Goal: Task Accomplishment & Management: Manage account settings

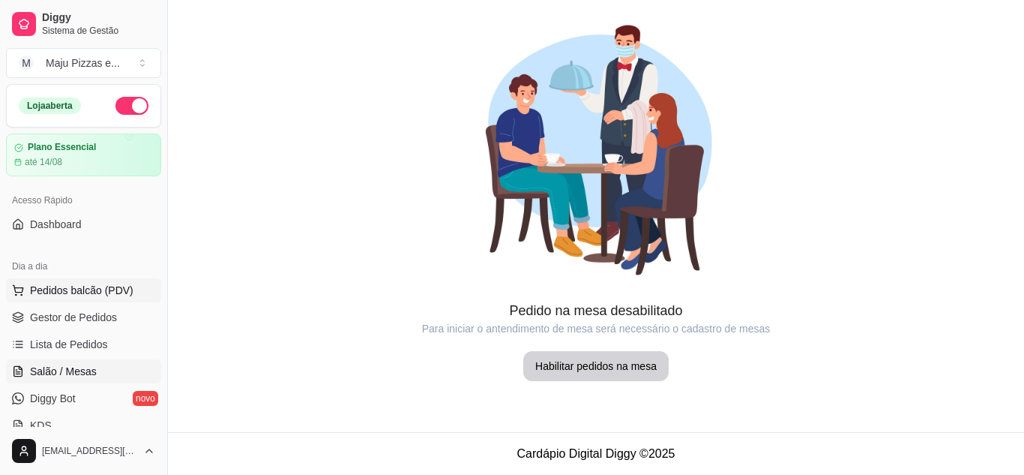
click at [91, 295] on span "Pedidos balcão (PDV)" at bounding box center [81, 290] width 103 height 15
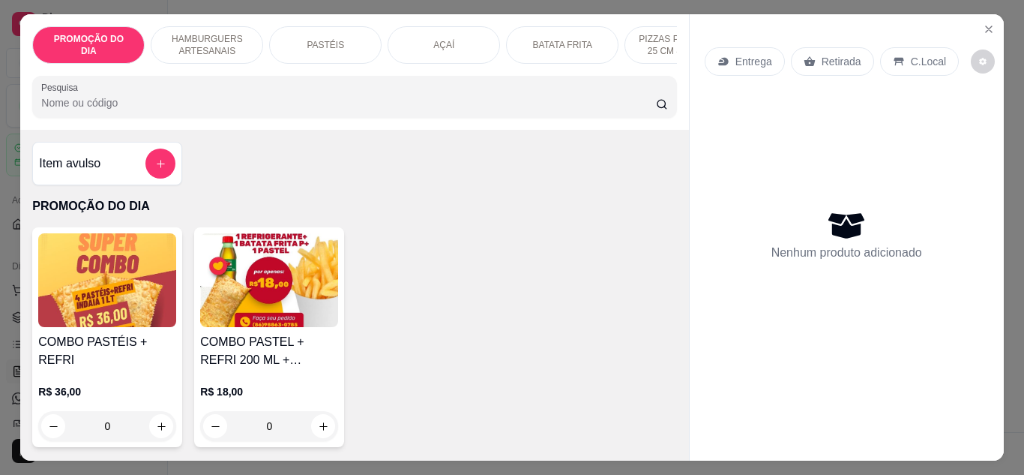
click at [319, 28] on div "PASTÉIS" at bounding box center [325, 44] width 112 height 37
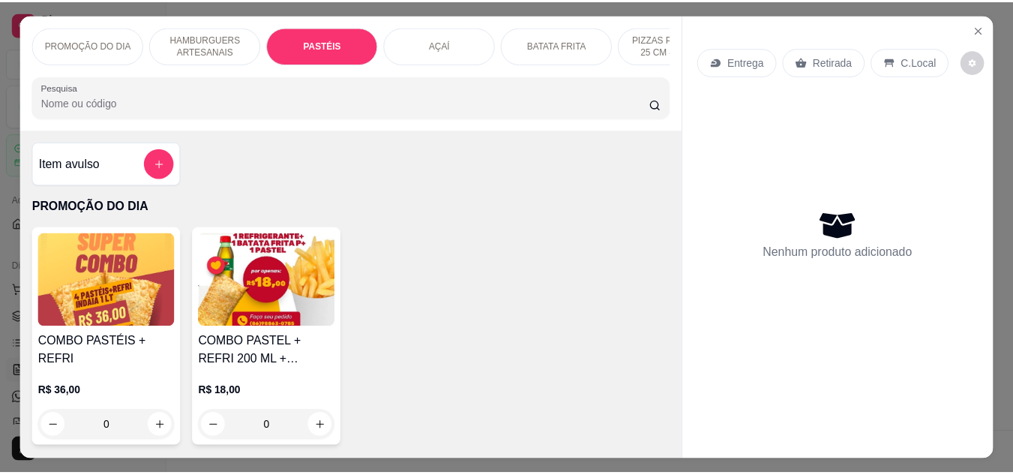
scroll to position [40, 0]
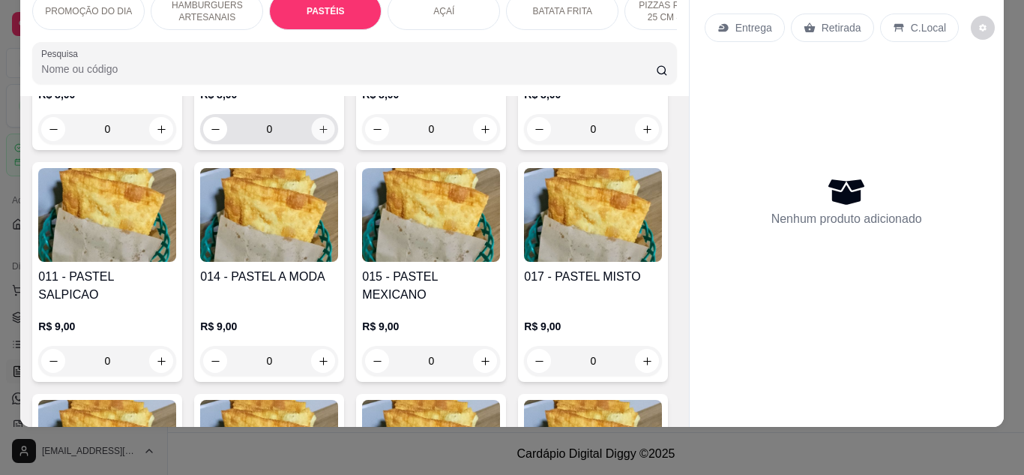
click at [328, 140] on button "increase-product-quantity" at bounding box center [323, 128] width 23 height 23
click at [312, 140] on button "increase-product-quantity" at bounding box center [323, 128] width 23 height 23
type input "1"
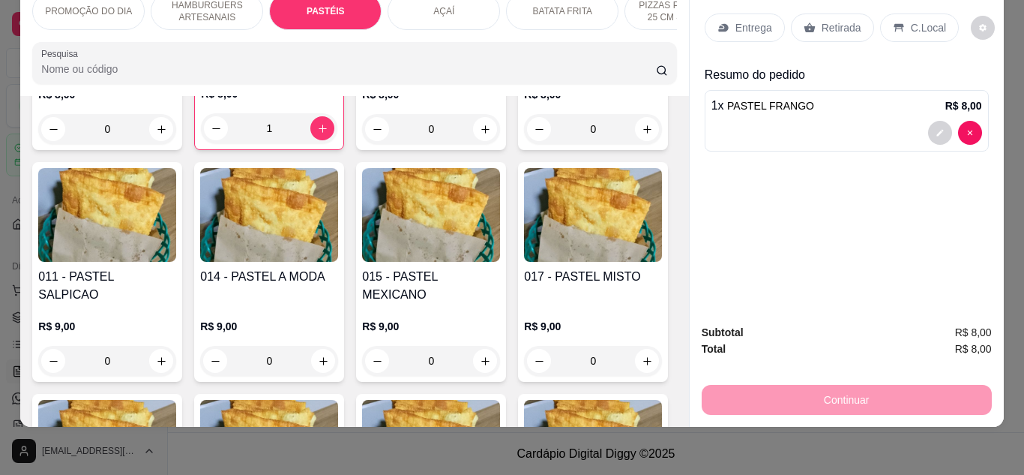
click at [822, 22] on p "Retirada" at bounding box center [842, 27] width 40 height 15
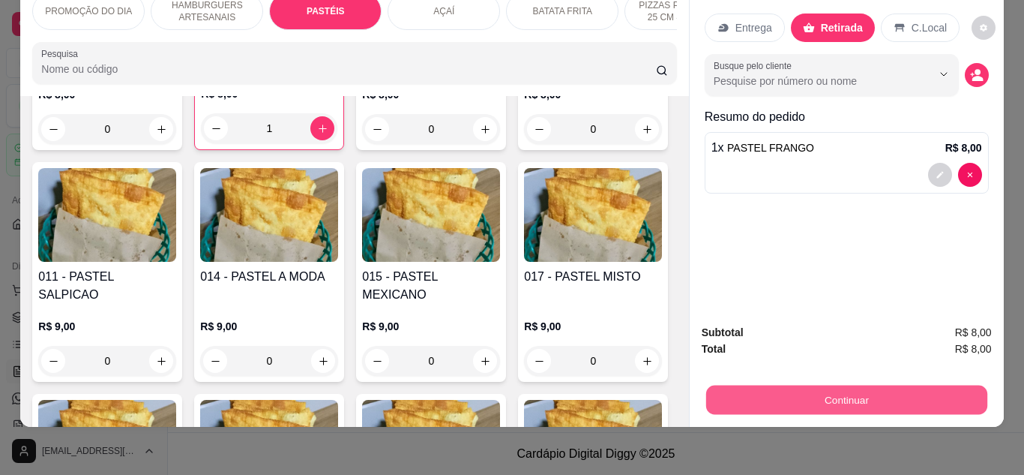
click at [915, 391] on button "Continuar" at bounding box center [845, 399] width 281 height 29
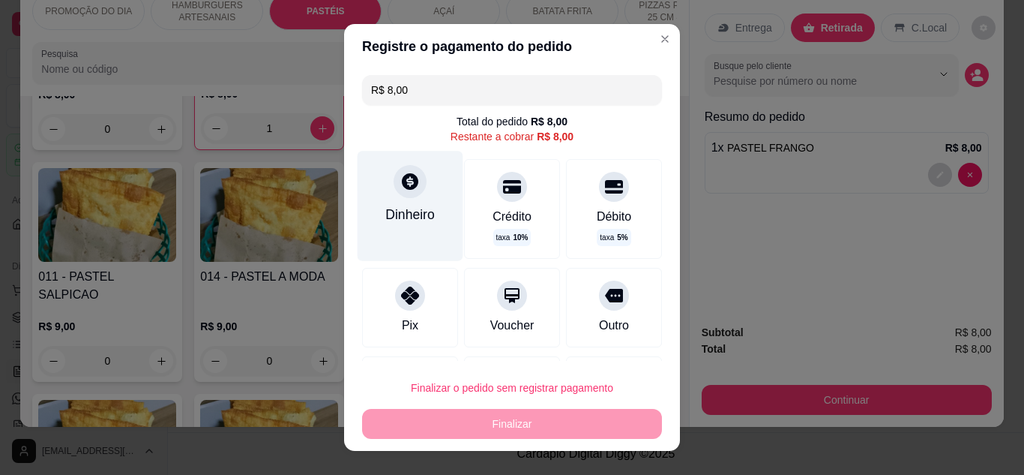
click at [421, 192] on div "Dinheiro" at bounding box center [411, 205] width 106 height 109
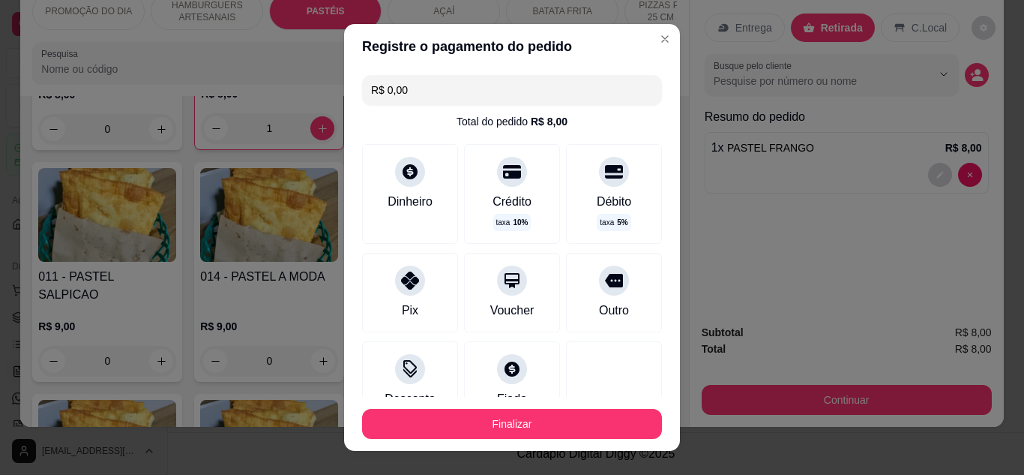
type input "R$ 0,00"
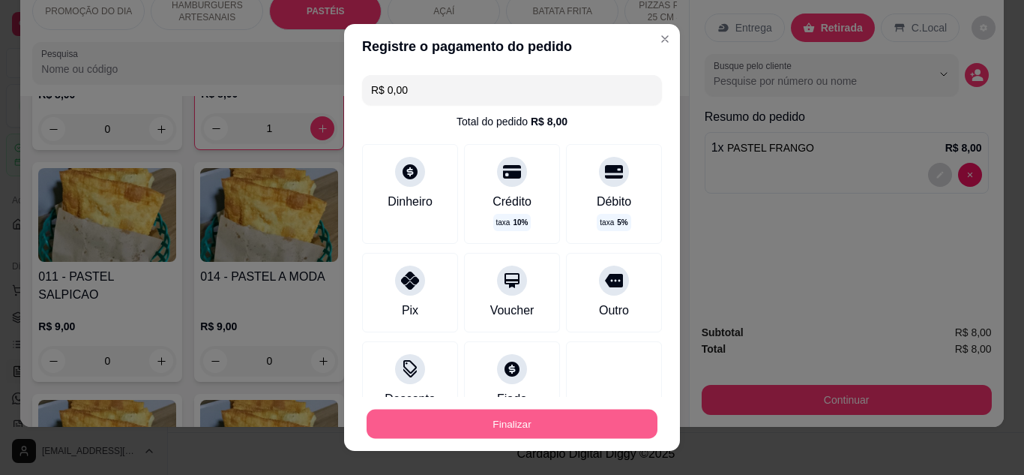
click at [591, 419] on button "Finalizar" at bounding box center [512, 423] width 291 height 29
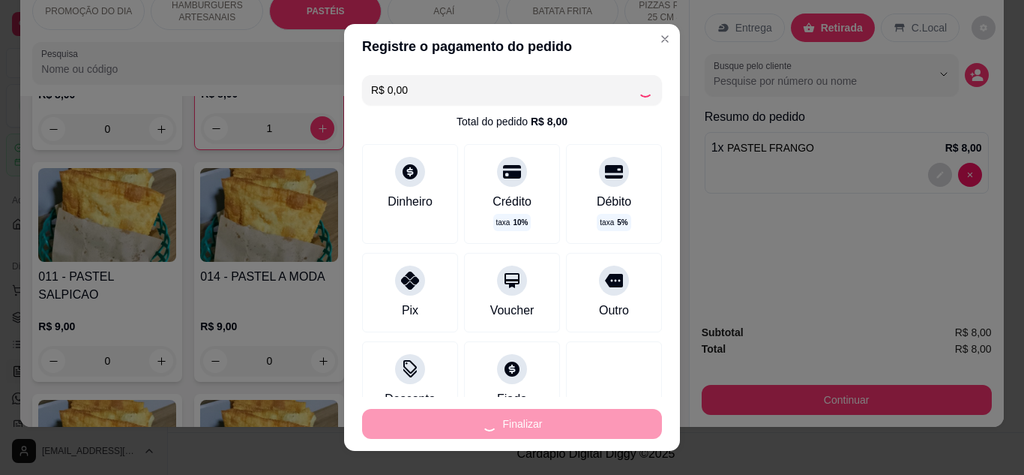
type input "0"
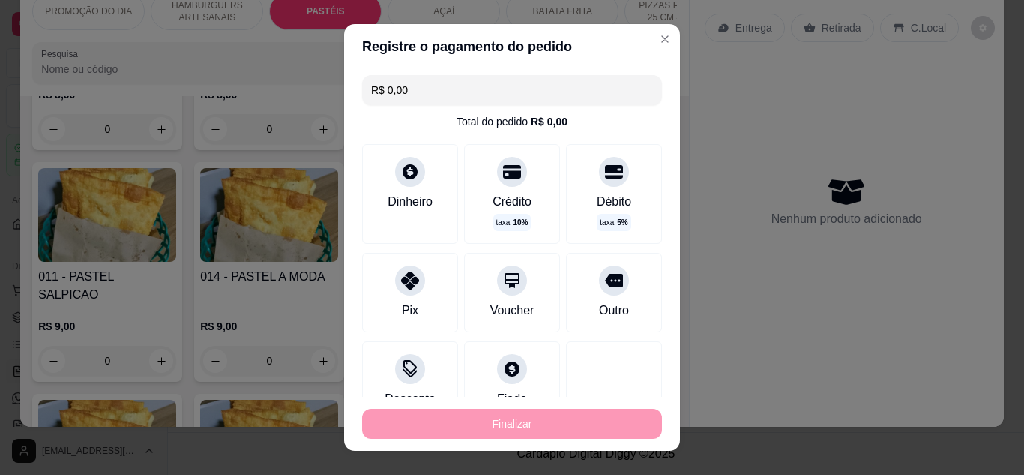
type input "-R$ 8,00"
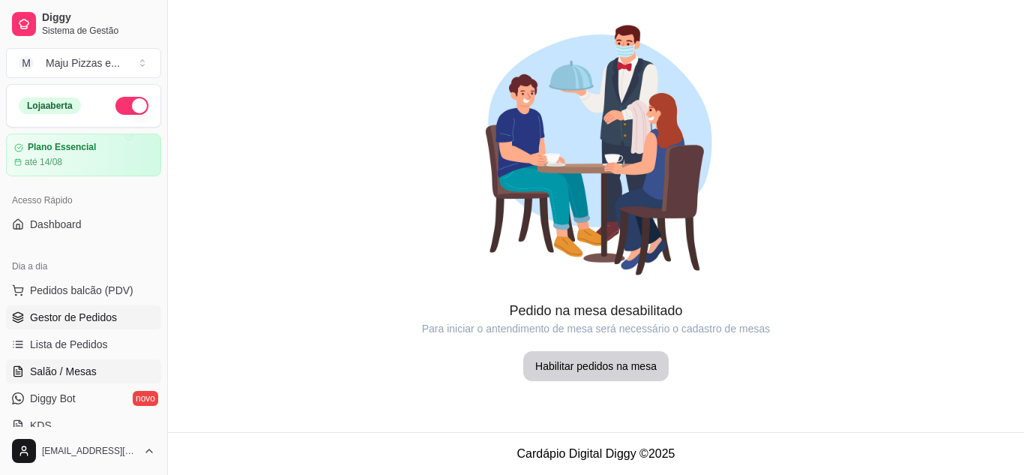
click at [31, 316] on span "Gestor de Pedidos" at bounding box center [73, 317] width 87 height 15
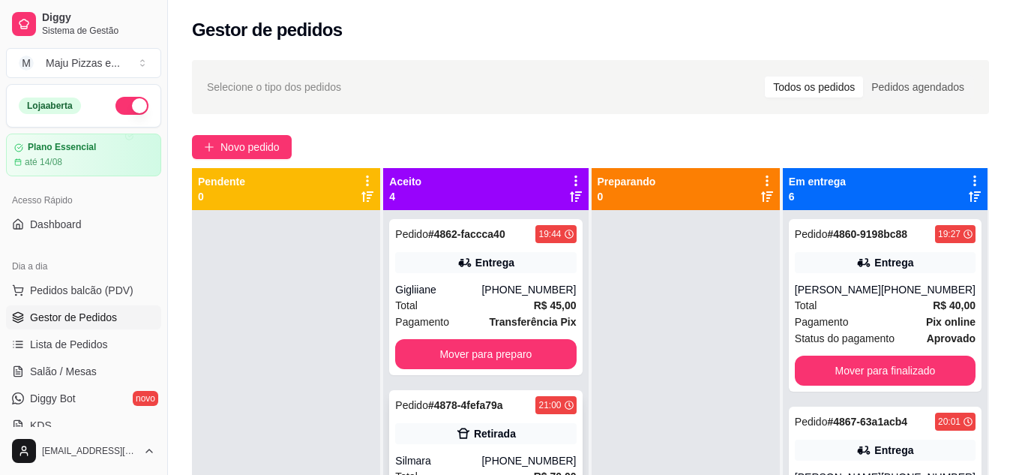
click at [419, 426] on div "Retirada" at bounding box center [485, 433] width 181 height 21
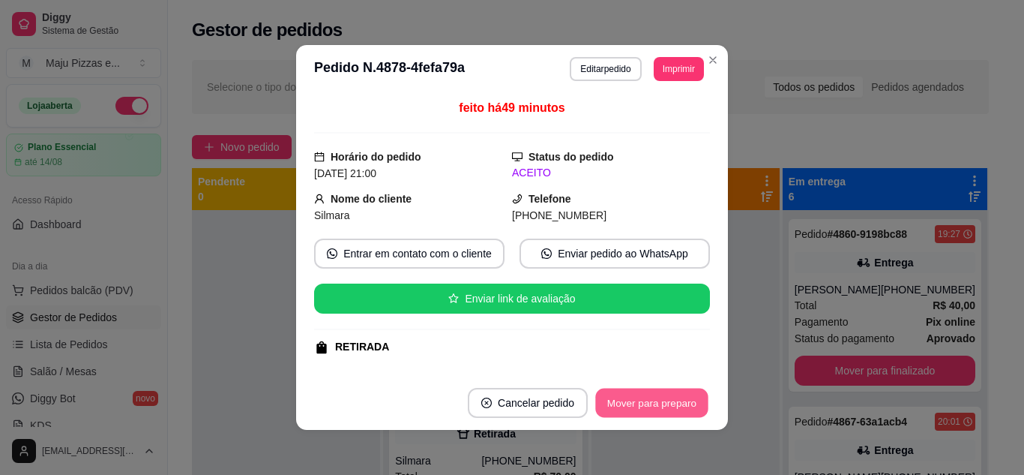
click at [653, 401] on button "Mover para preparo" at bounding box center [651, 402] width 112 height 29
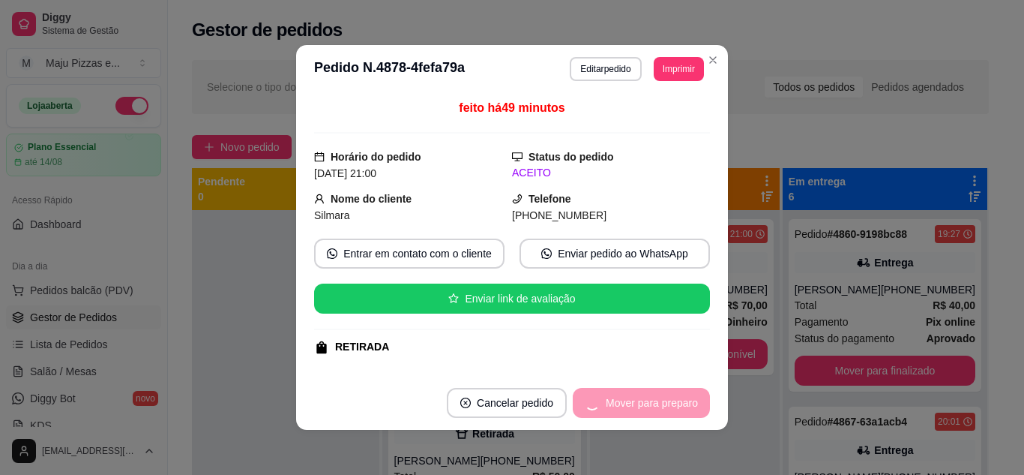
click at [653, 401] on div "Mover para preparo" at bounding box center [641, 403] width 137 height 30
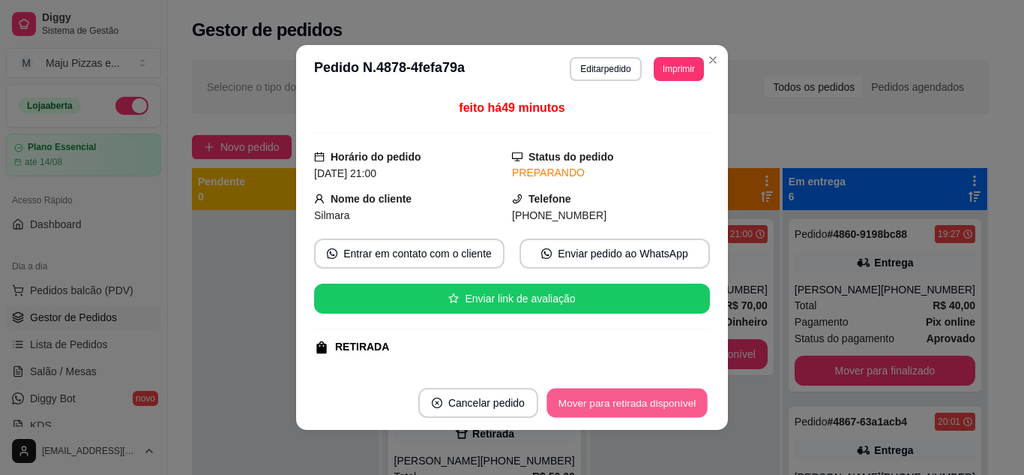
click at [653, 401] on button "Mover para retirada disponível" at bounding box center [627, 402] width 160 height 29
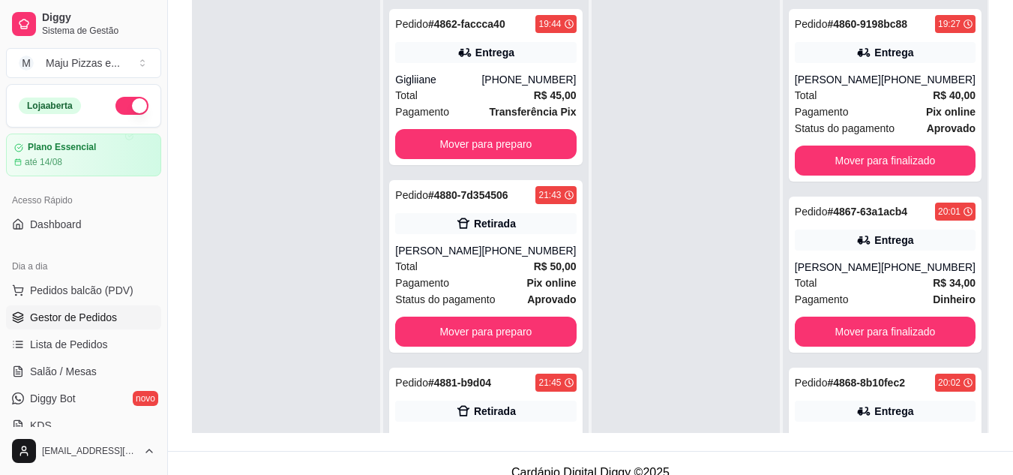
click at [609, 80] on div at bounding box center [686, 237] width 188 height 475
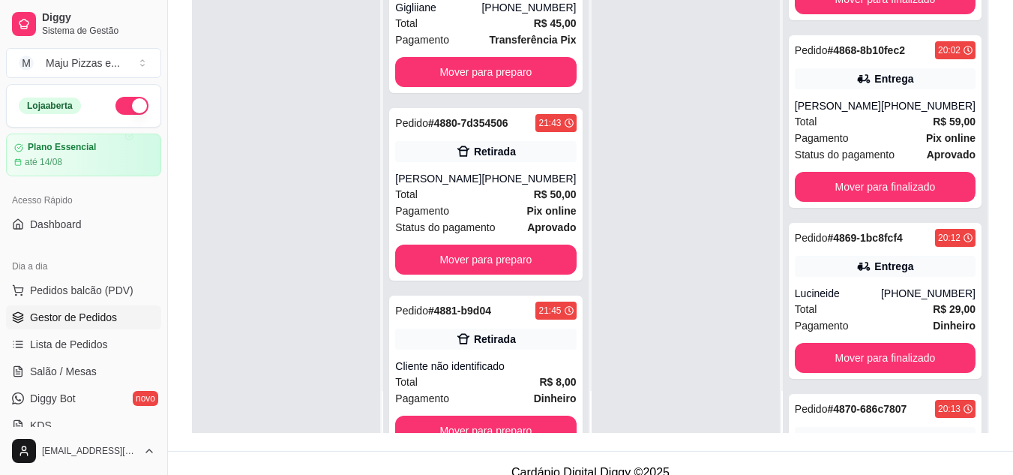
scroll to position [70, 0]
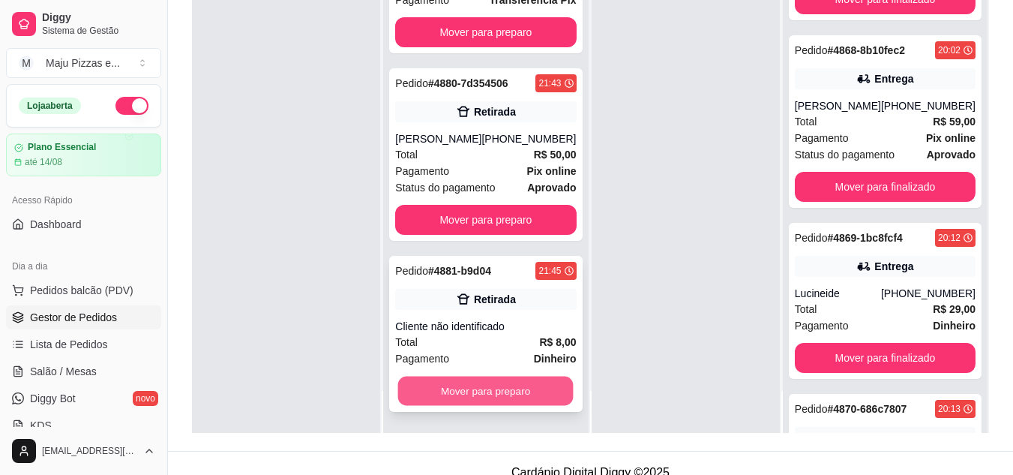
click at [526, 385] on button "Mover para preparo" at bounding box center [485, 390] width 175 height 29
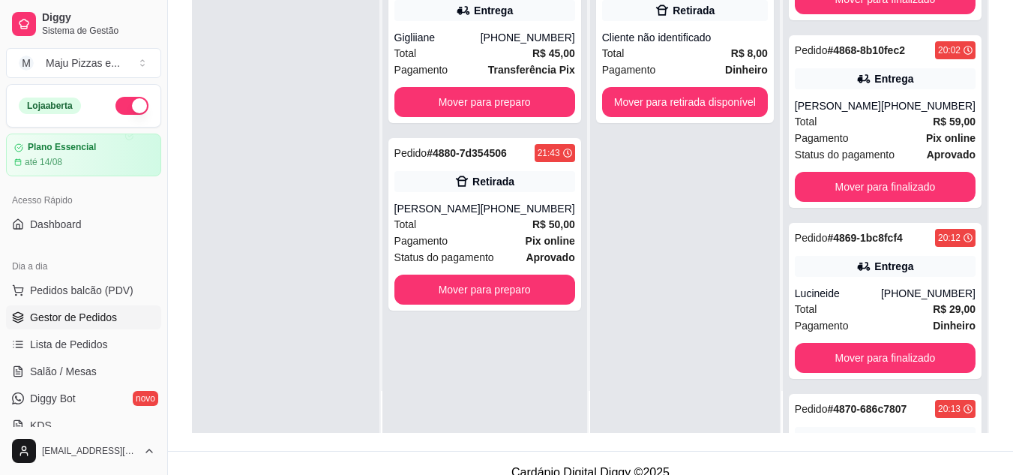
scroll to position [0, 0]
click at [684, 98] on button "Mover para retirada disponível" at bounding box center [685, 102] width 166 height 30
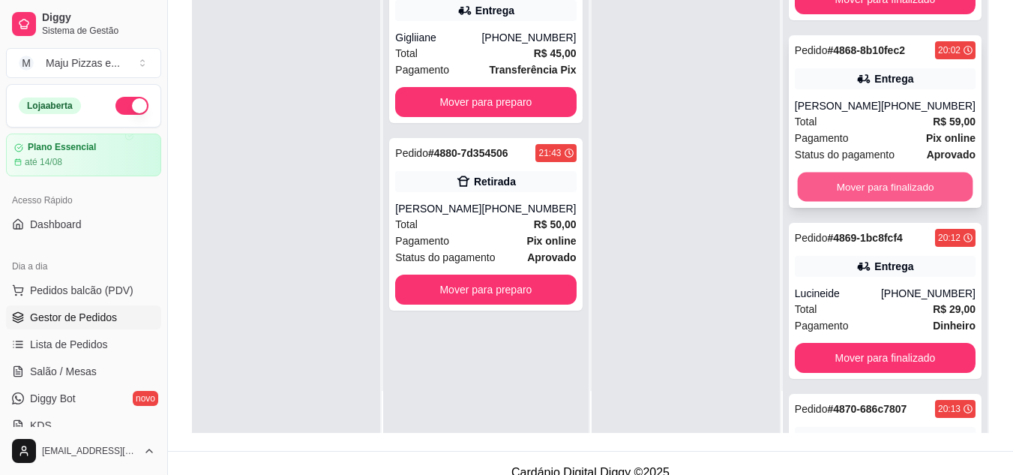
click at [922, 193] on button "Mover para finalizado" at bounding box center [884, 186] width 175 height 29
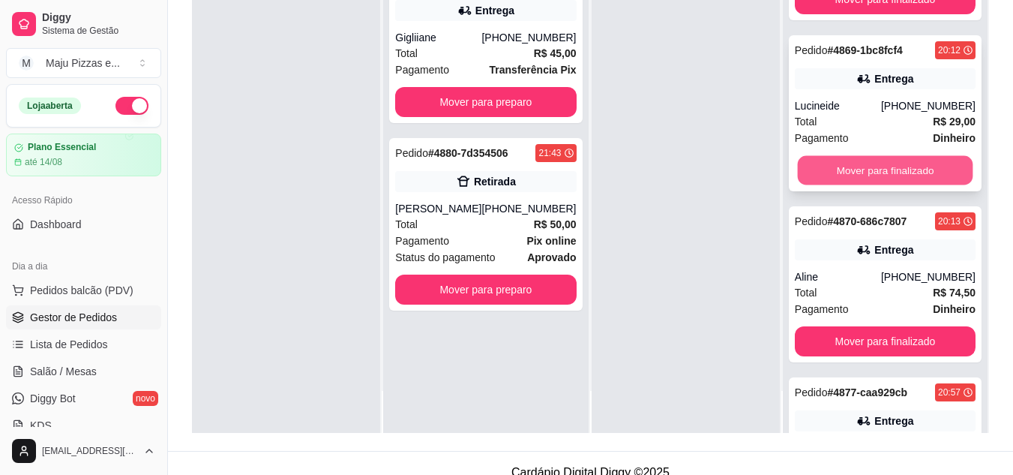
click at [885, 172] on button "Mover para finalizado" at bounding box center [884, 170] width 175 height 29
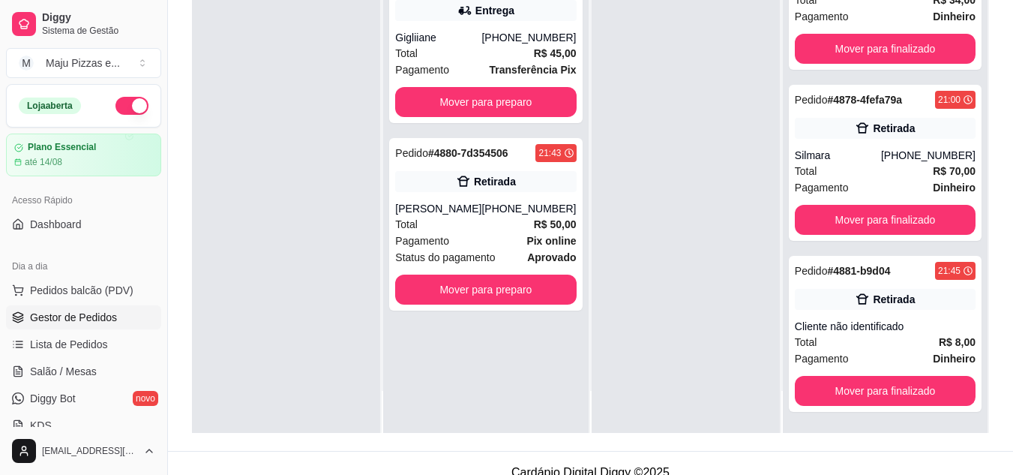
scroll to position [241, 0]
click at [816, 49] on button "Mover para finalizado" at bounding box center [884, 48] width 175 height 29
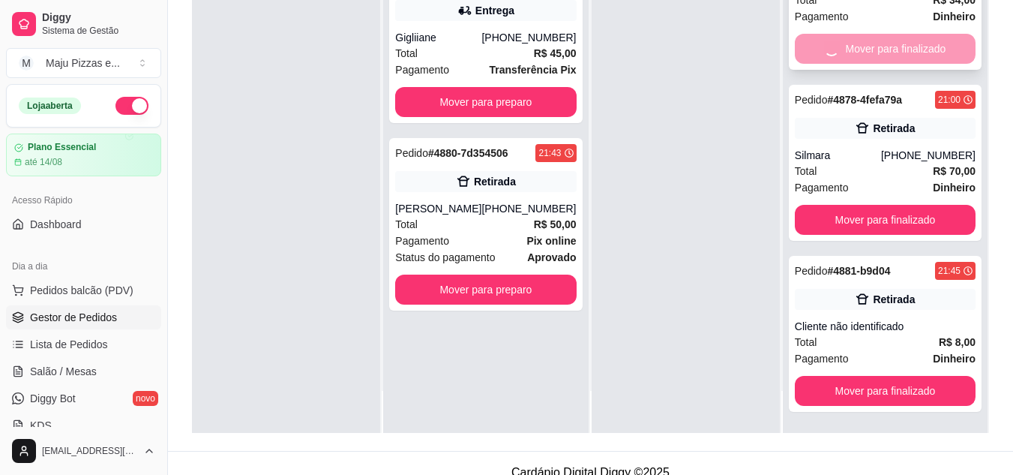
scroll to position [70, 0]
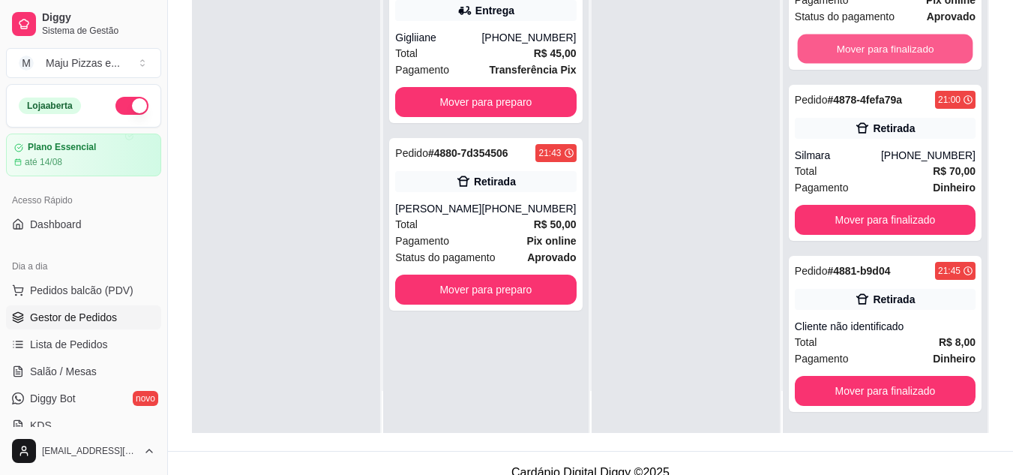
click at [816, 49] on button "Mover para finalizado" at bounding box center [884, 48] width 175 height 29
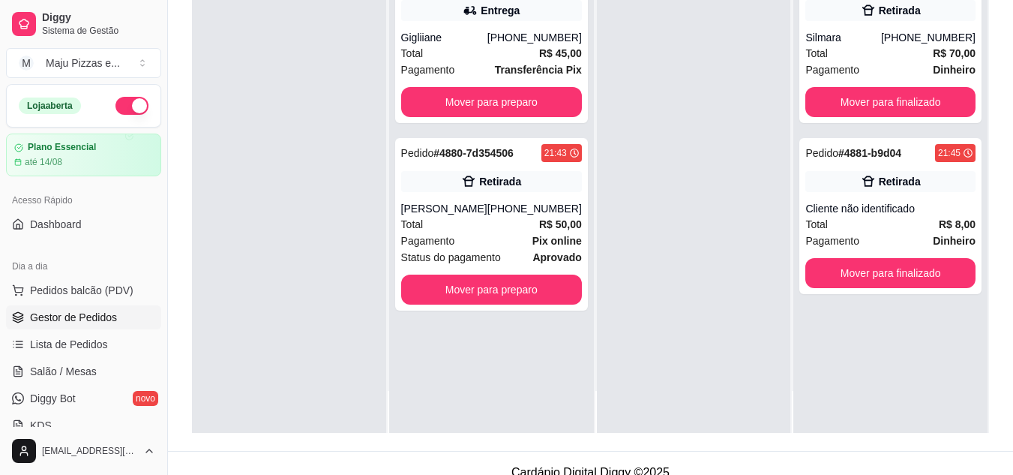
scroll to position [0, 0]
click at [816, 94] on button "Mover para finalizado" at bounding box center [890, 102] width 170 height 30
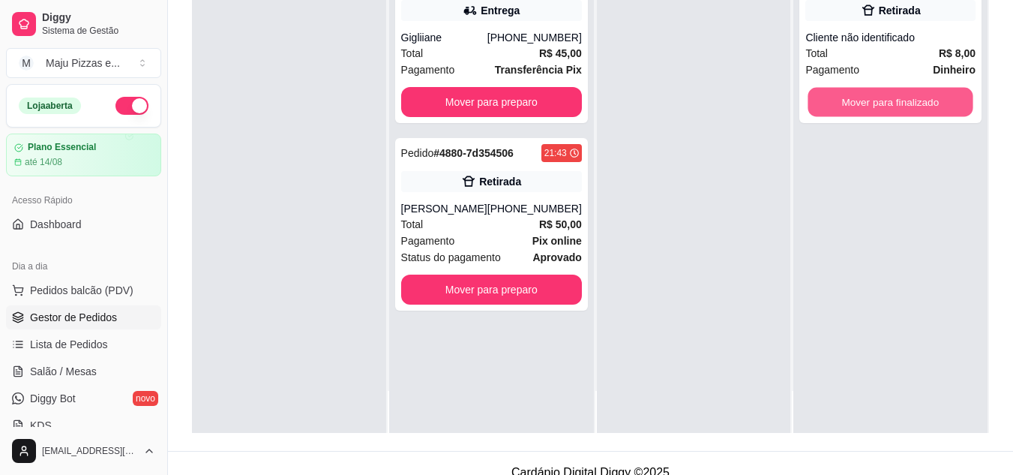
click at [816, 94] on button "Mover para finalizado" at bounding box center [890, 102] width 165 height 29
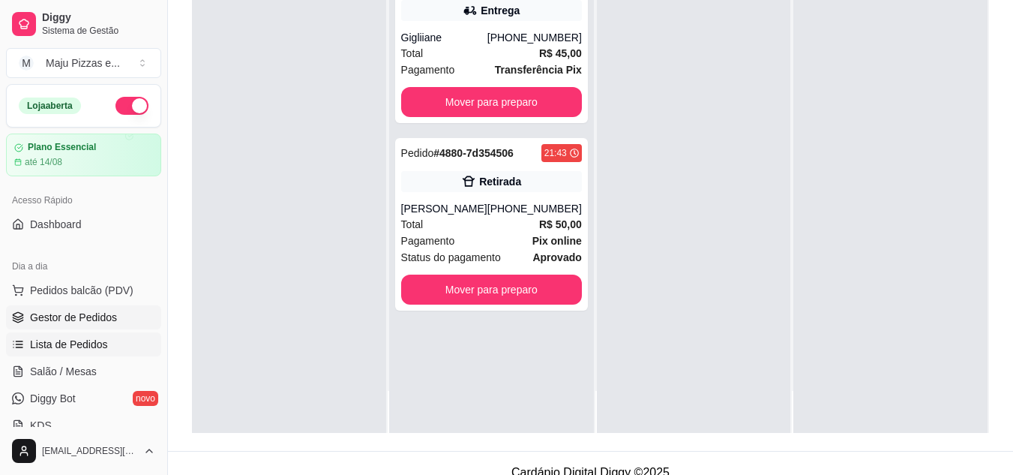
click at [60, 335] on link "Lista de Pedidos" at bounding box center [83, 344] width 155 height 24
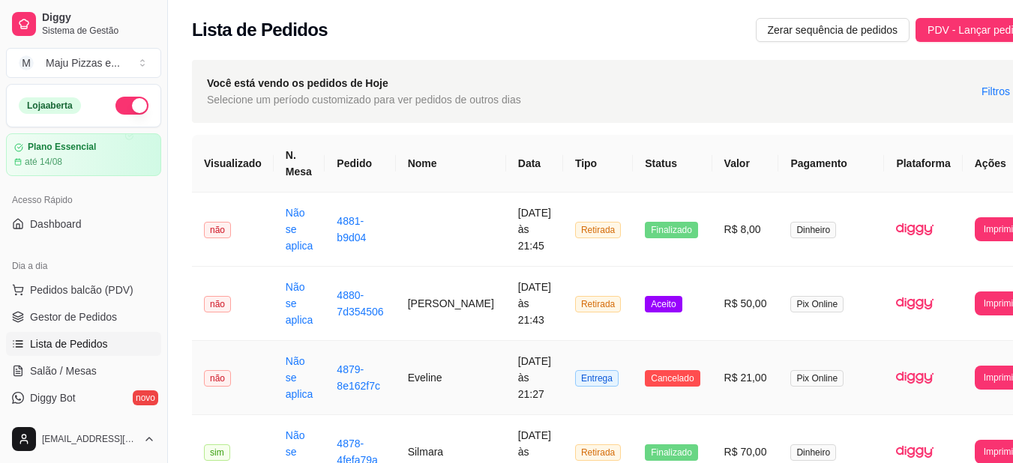
click at [533, 376] on td "[DATE] às 21:27" at bounding box center [534, 378] width 57 height 74
click at [442, 378] on td "Eveline" at bounding box center [451, 378] width 110 height 74
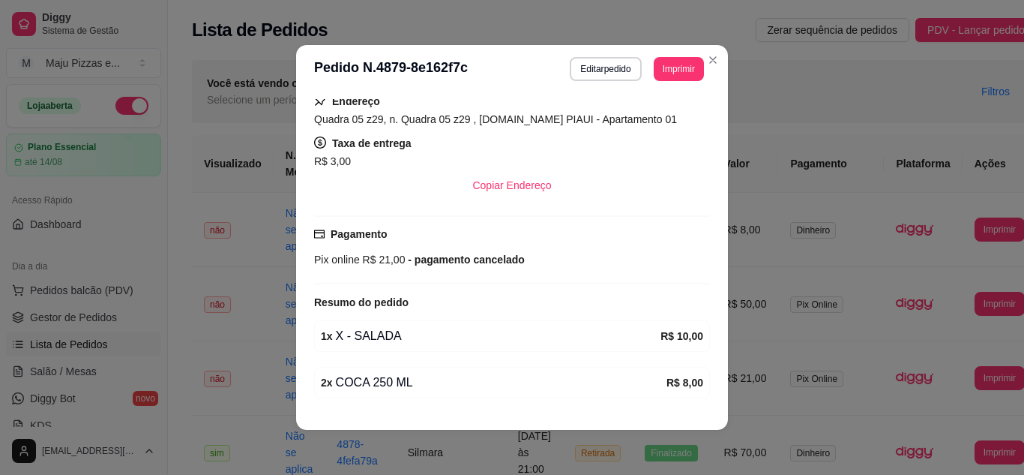
scroll to position [328, 0]
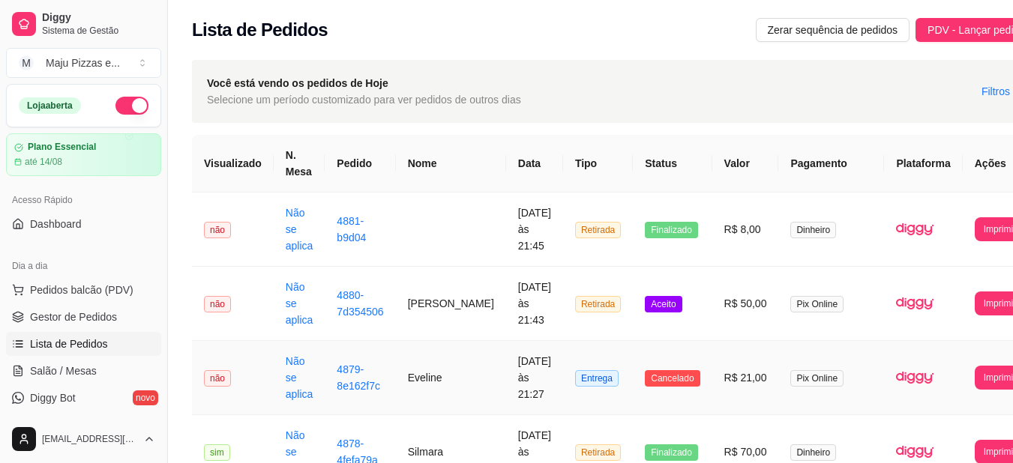
click at [427, 361] on td "Eveline" at bounding box center [451, 378] width 110 height 74
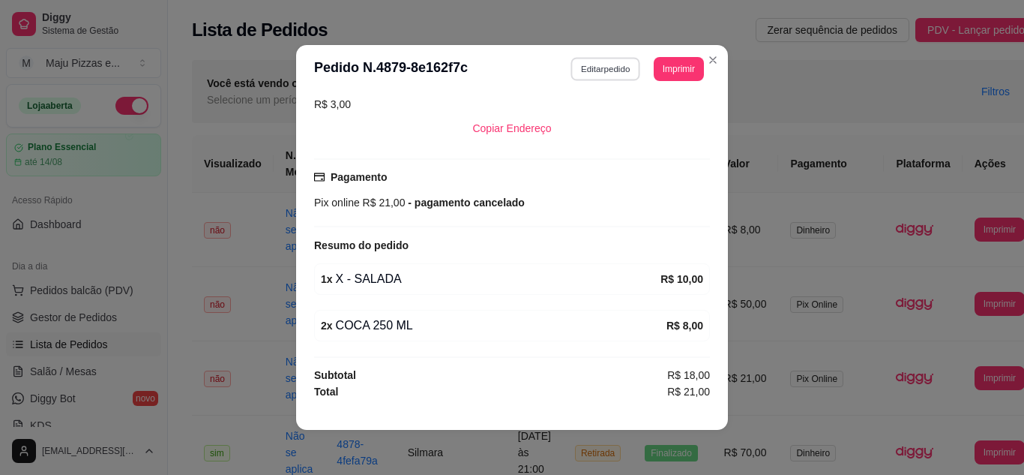
click at [590, 62] on button "Editar pedido" at bounding box center [606, 68] width 70 height 23
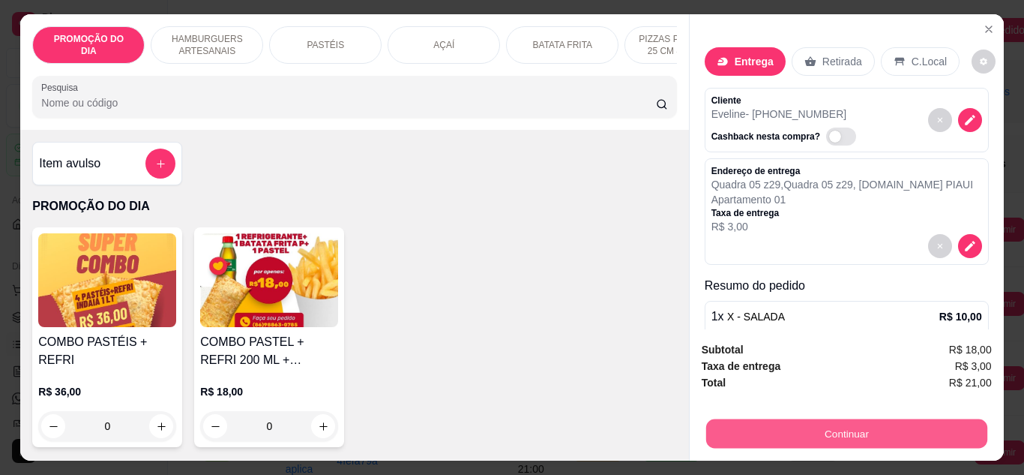
click at [834, 424] on button "Continuar" at bounding box center [845, 433] width 281 height 29
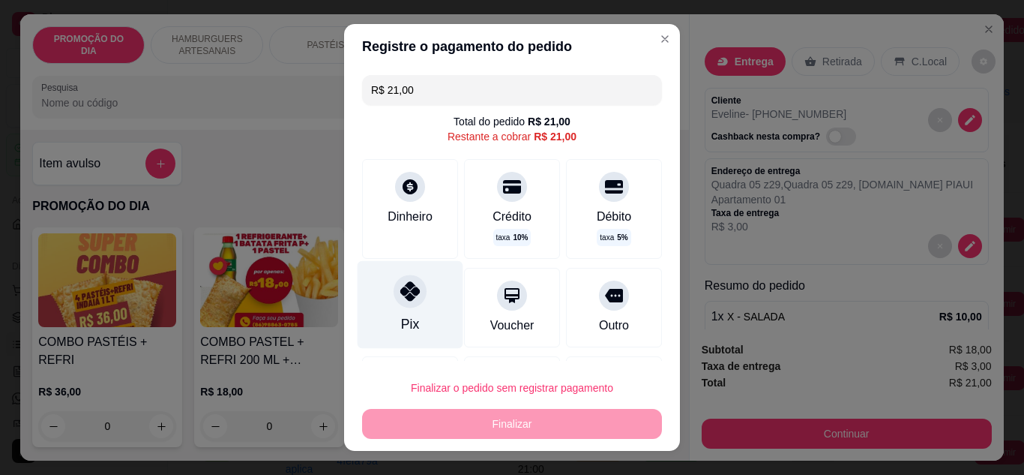
click at [434, 325] on div "Pix" at bounding box center [411, 304] width 106 height 88
type input "R$ 0,00"
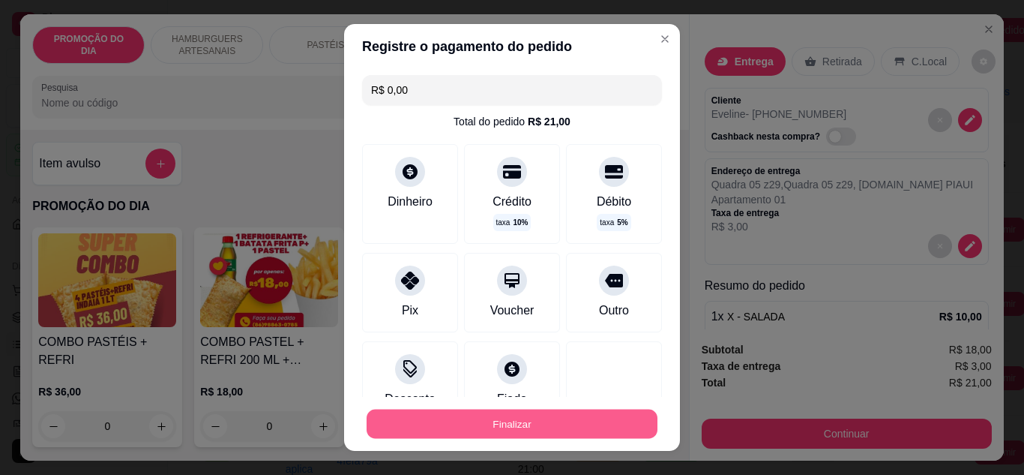
click at [498, 420] on button "Finalizar" at bounding box center [512, 423] width 291 height 29
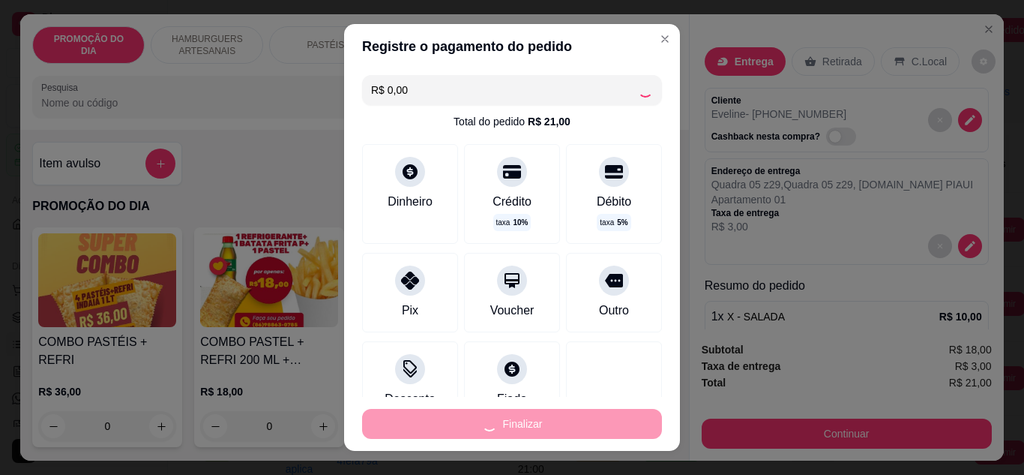
type input "0"
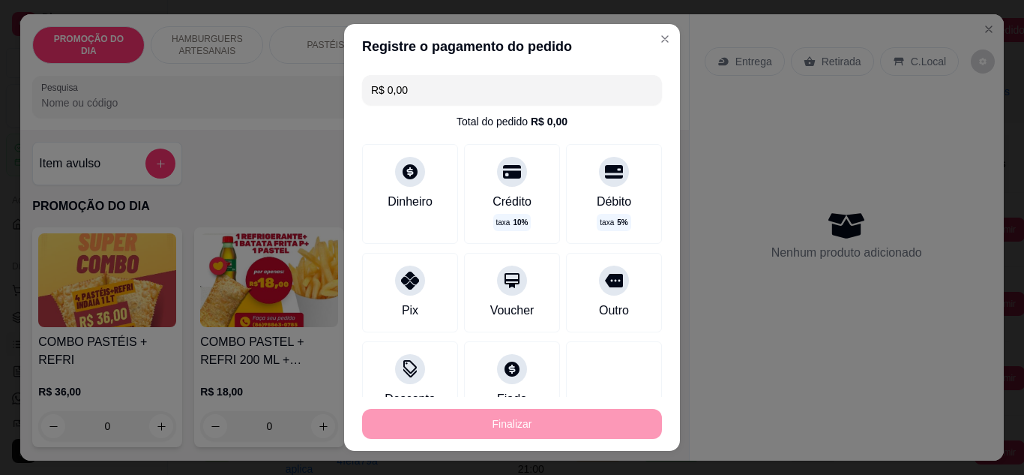
type input "-R$ 21,00"
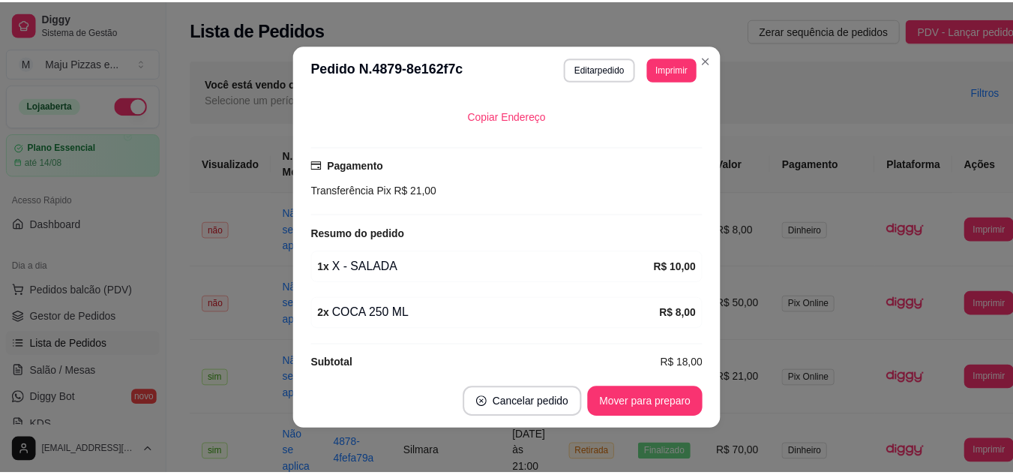
scroll to position [316, 0]
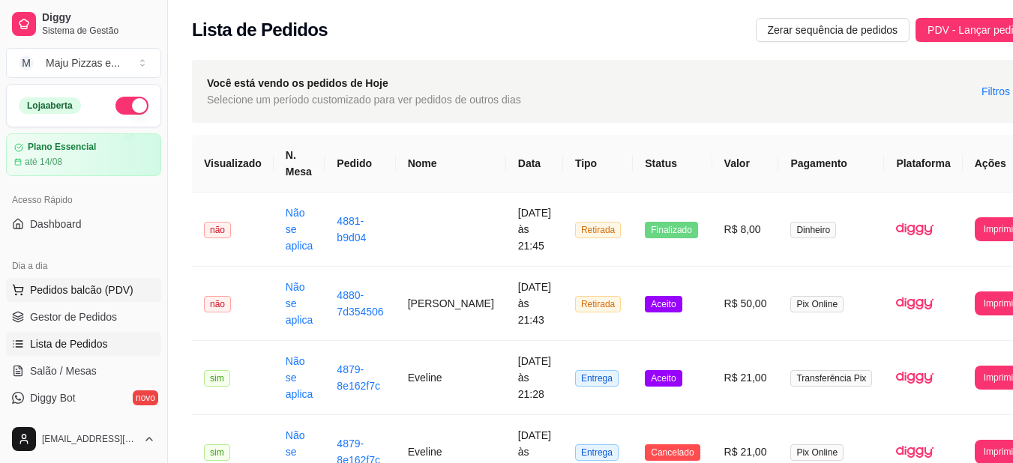
click at [104, 293] on span "Pedidos balcão (PDV)" at bounding box center [81, 290] width 103 height 15
click at [108, 316] on img at bounding box center [107, 280] width 138 height 94
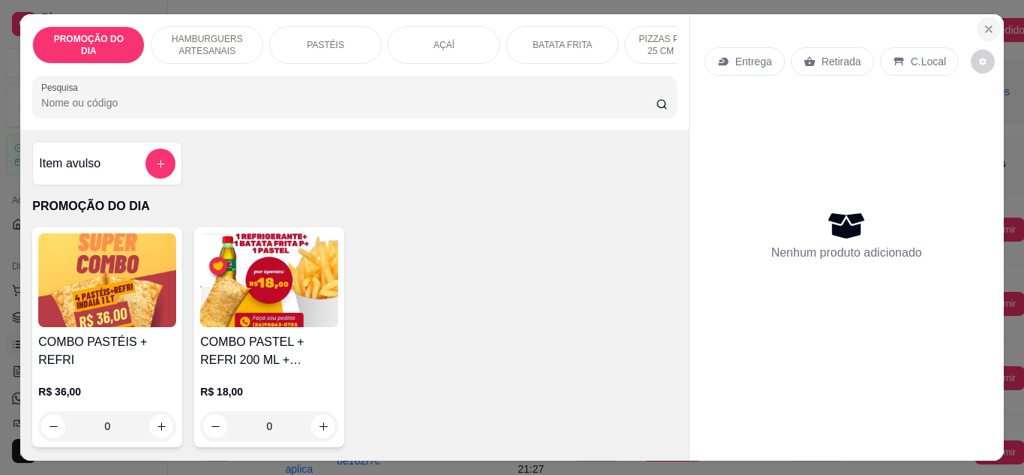
click at [983, 23] on icon "Close" at bounding box center [989, 29] width 12 height 12
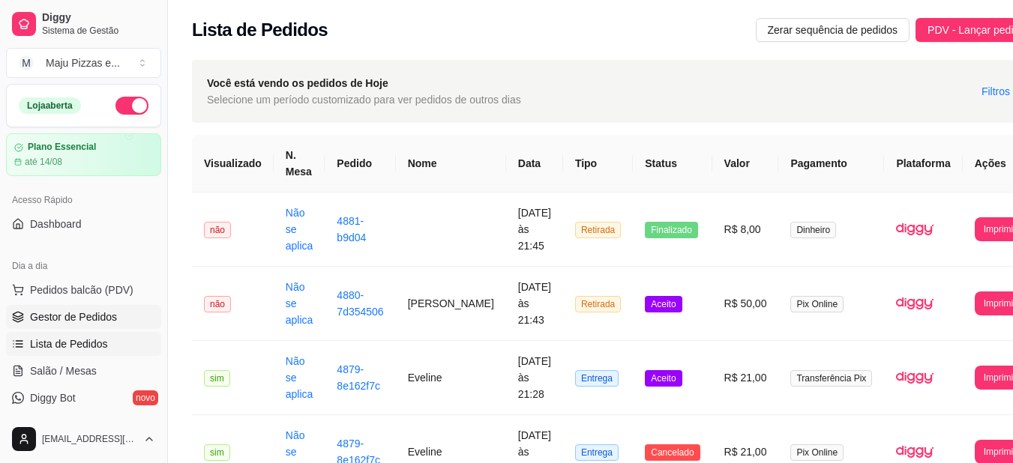
click at [91, 321] on span "Gestor de Pedidos" at bounding box center [73, 317] width 87 height 15
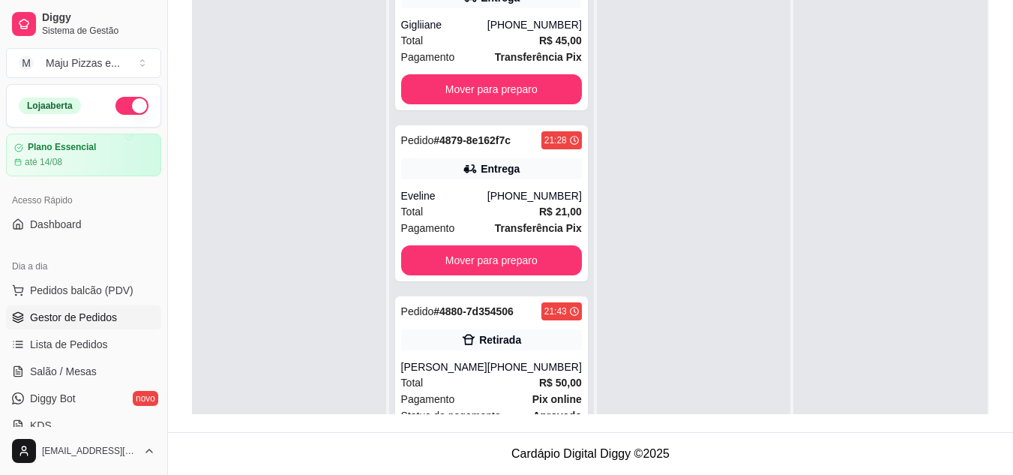
scroll to position [70, 0]
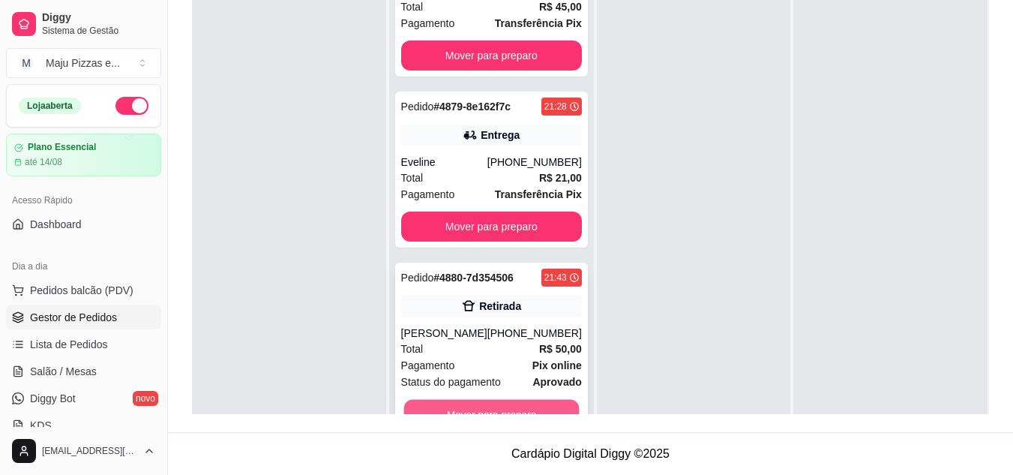
click at [509, 412] on button "Mover para preparo" at bounding box center [490, 414] width 175 height 29
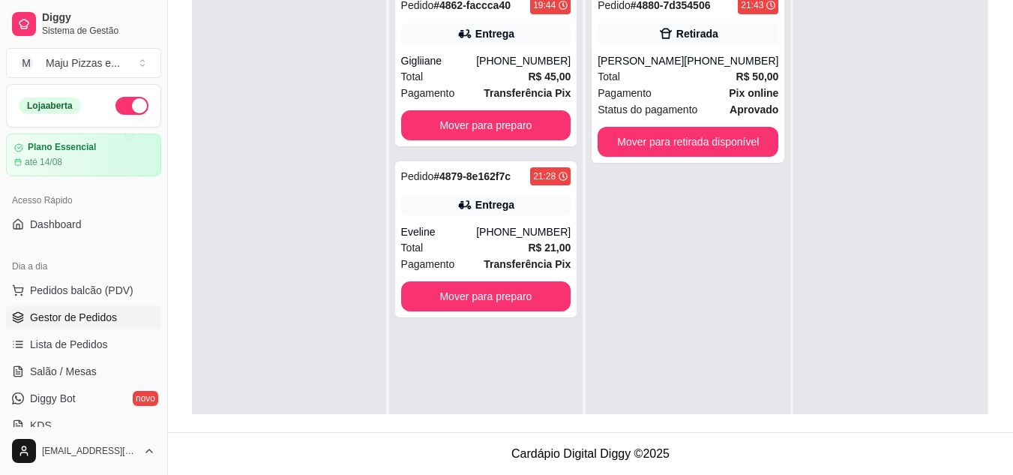
scroll to position [0, 0]
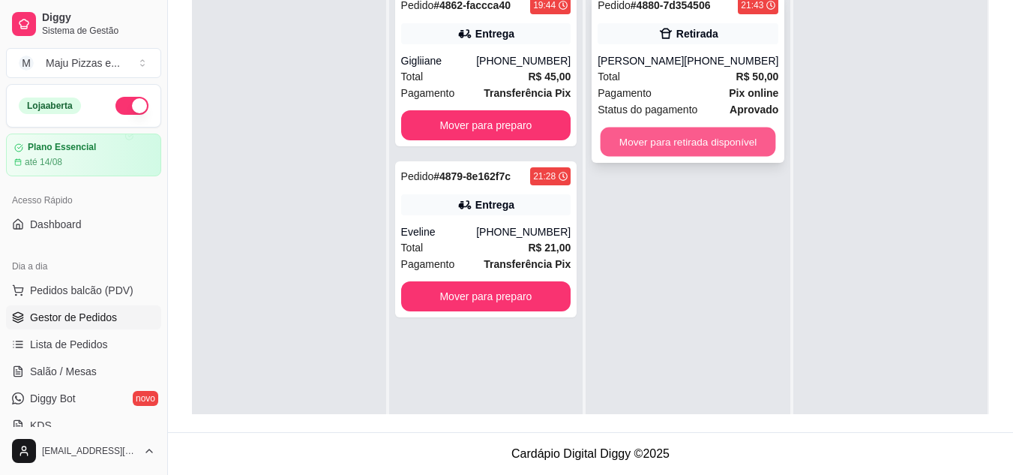
click at [705, 144] on button "Mover para retirada disponível" at bounding box center [688, 141] width 175 height 29
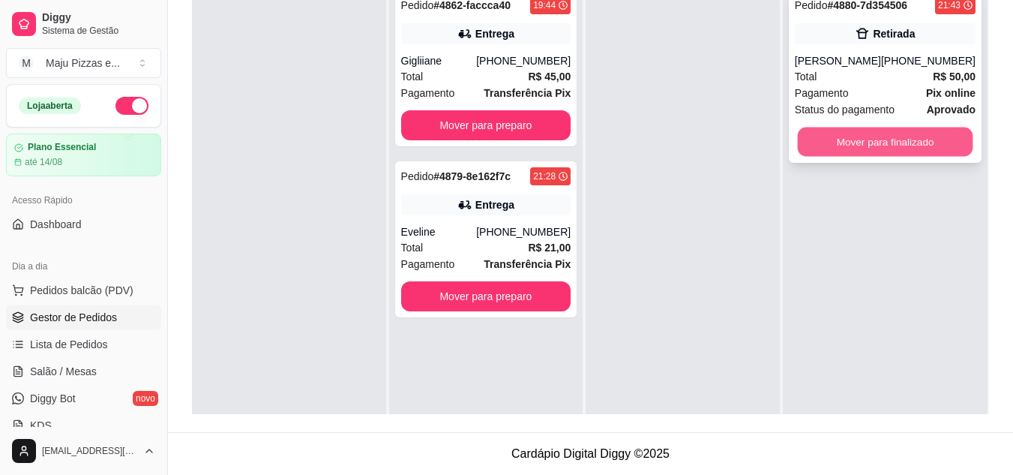
click at [823, 142] on button "Mover para finalizado" at bounding box center [884, 141] width 175 height 29
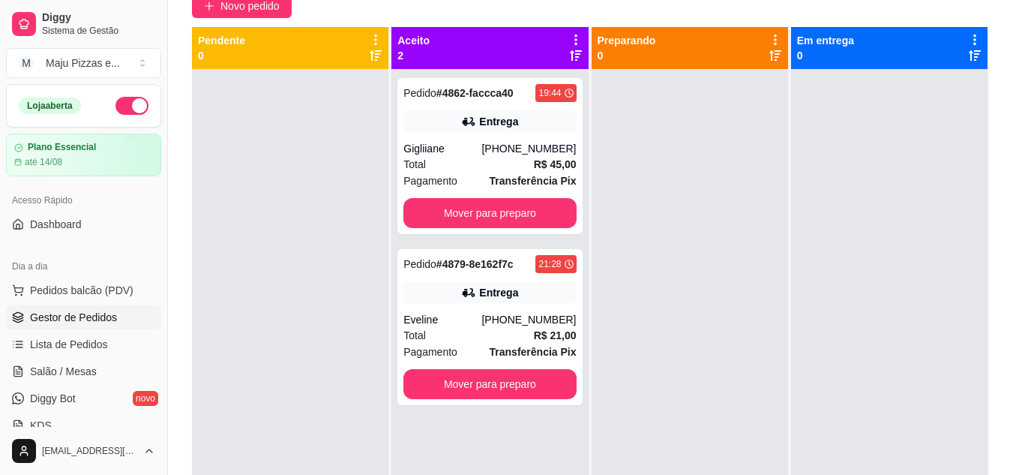
scroll to position [139, 0]
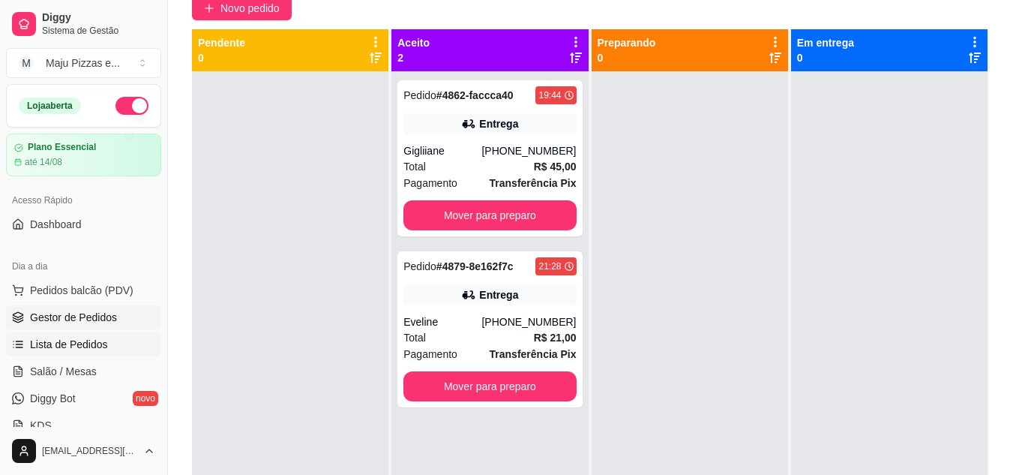
click at [76, 351] on span "Lista de Pedidos" at bounding box center [69, 344] width 78 height 15
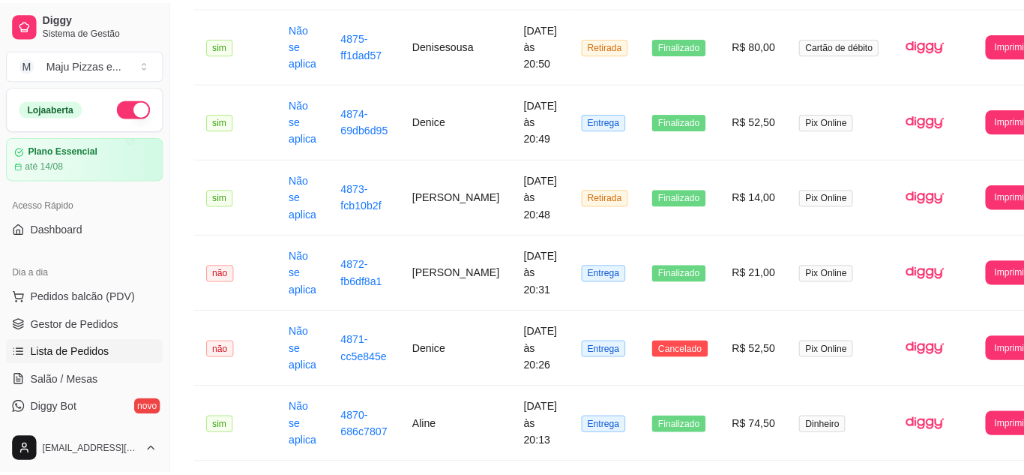
scroll to position [720, 0]
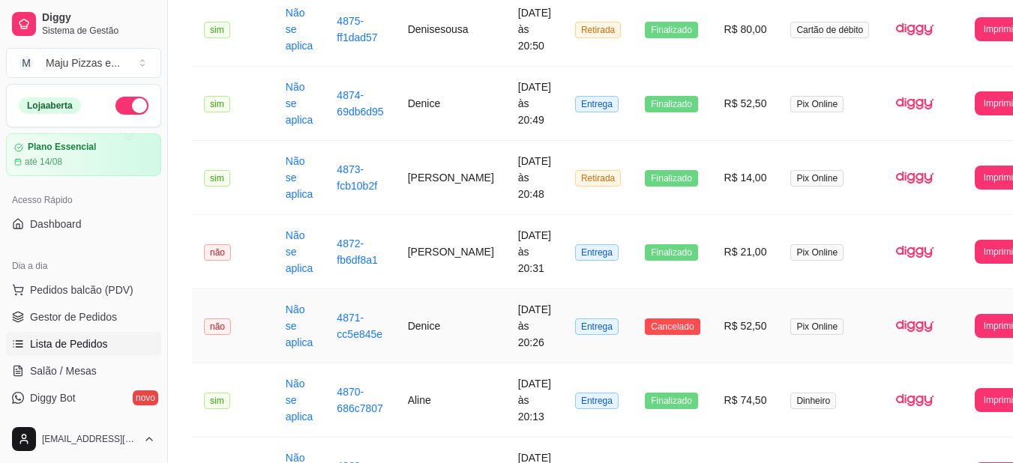
click at [421, 317] on td "Denice" at bounding box center [451, 326] width 110 height 74
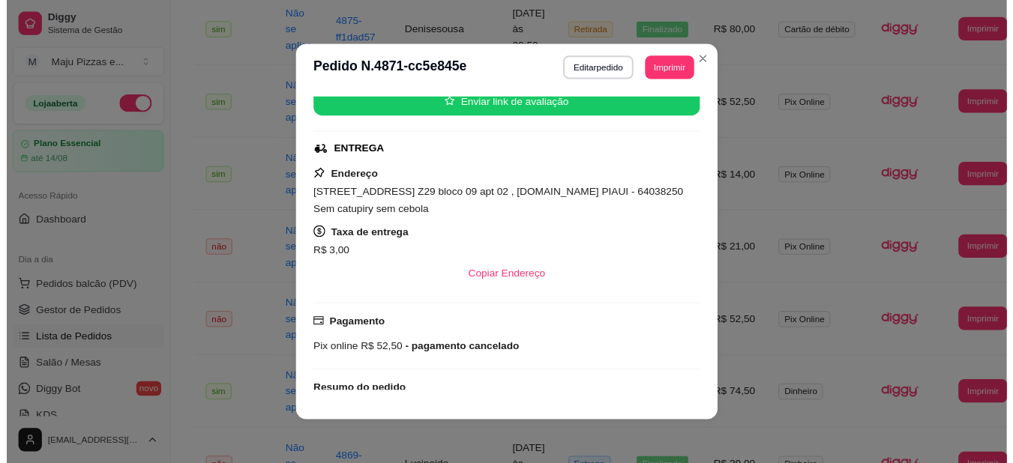
scroll to position [210, 0]
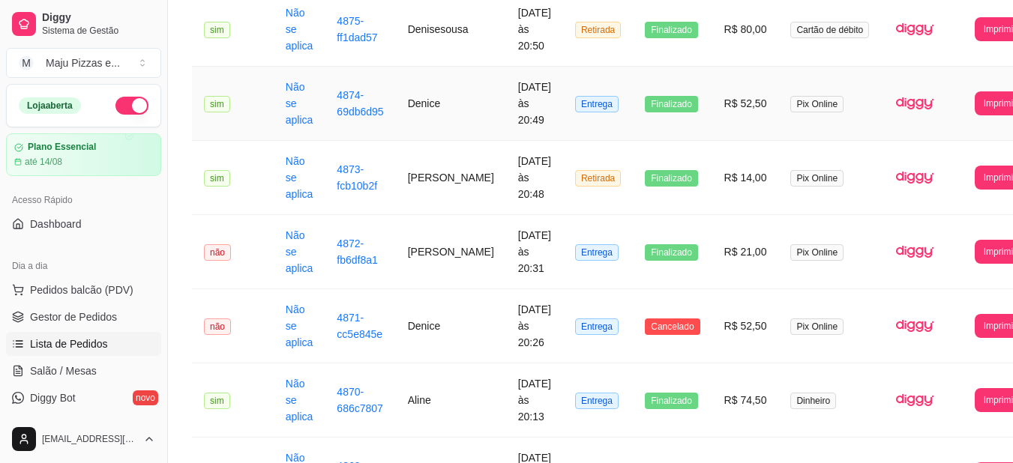
click at [610, 97] on td "Entrega" at bounding box center [598, 104] width 70 height 74
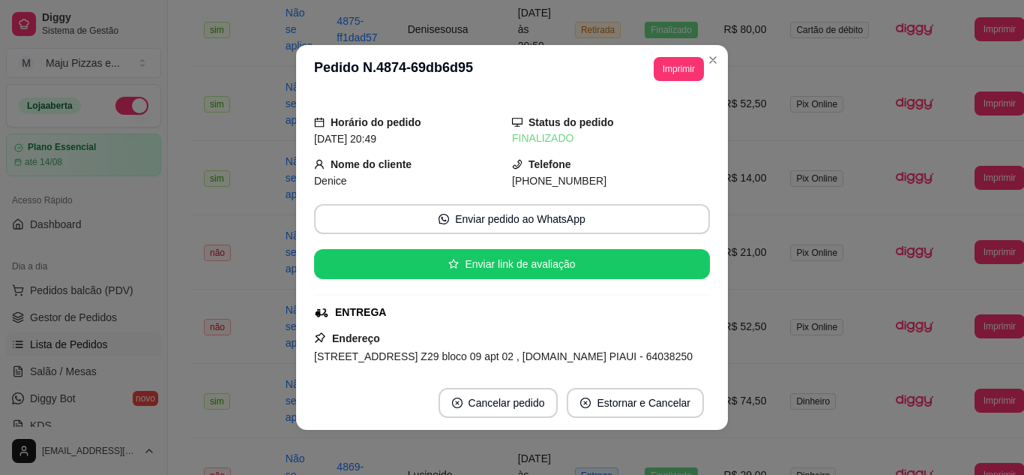
click at [490, 91] on header "**********" at bounding box center [512, 69] width 432 height 48
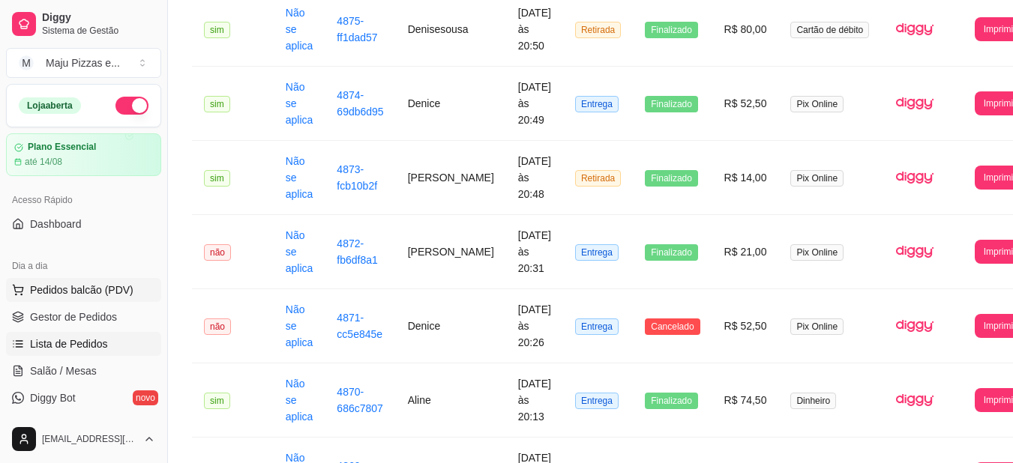
click at [66, 292] on span "Pedidos balcão (PDV)" at bounding box center [81, 290] width 103 height 15
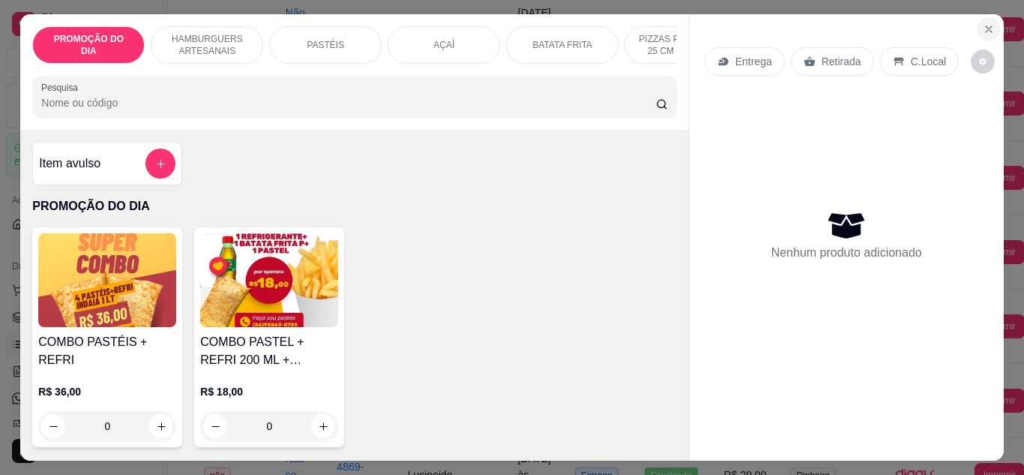
click at [983, 23] on icon "Close" at bounding box center [989, 29] width 12 height 12
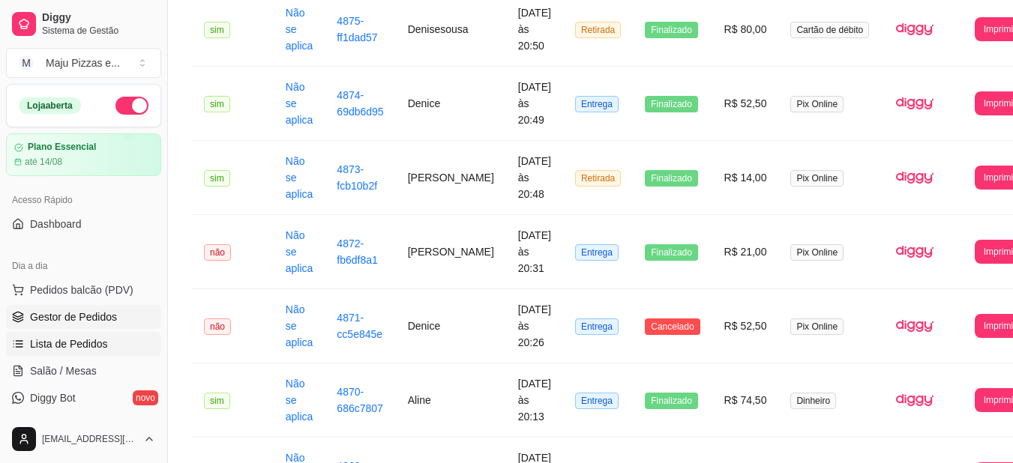
click at [67, 317] on span "Gestor de Pedidos" at bounding box center [73, 317] width 87 height 15
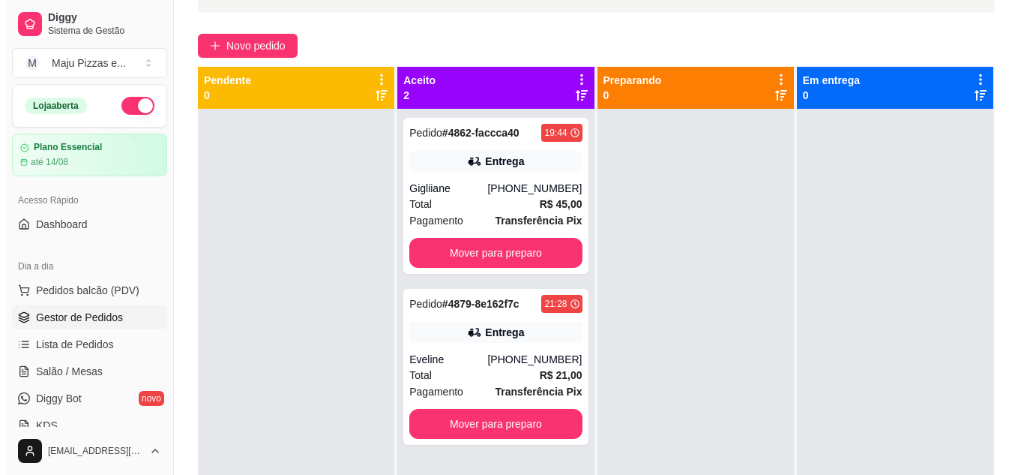
scroll to position [120, 0]
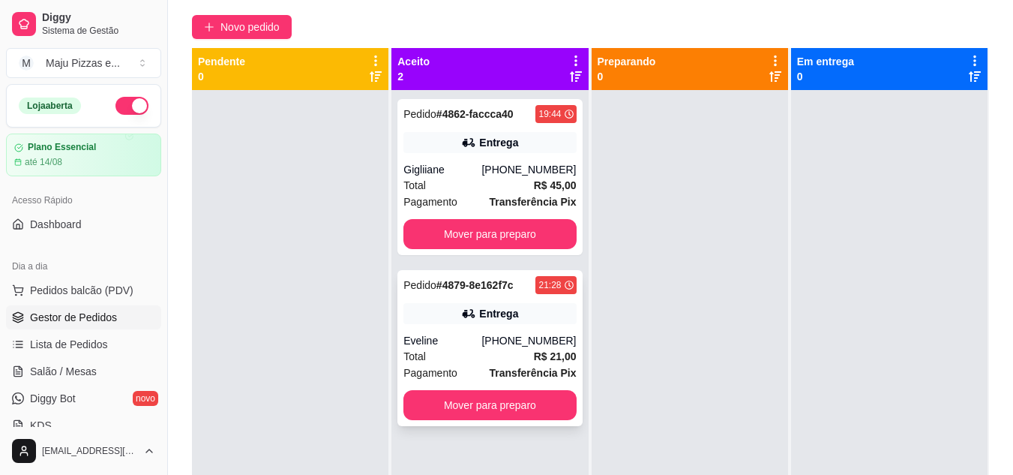
click at [450, 346] on div "Eveline" at bounding box center [442, 340] width 78 height 15
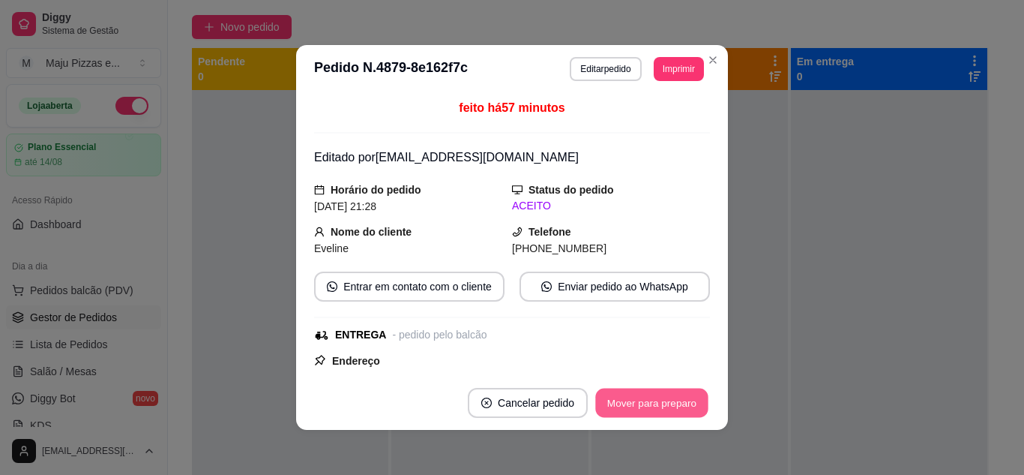
click at [635, 398] on button "Mover para preparo" at bounding box center [651, 402] width 112 height 29
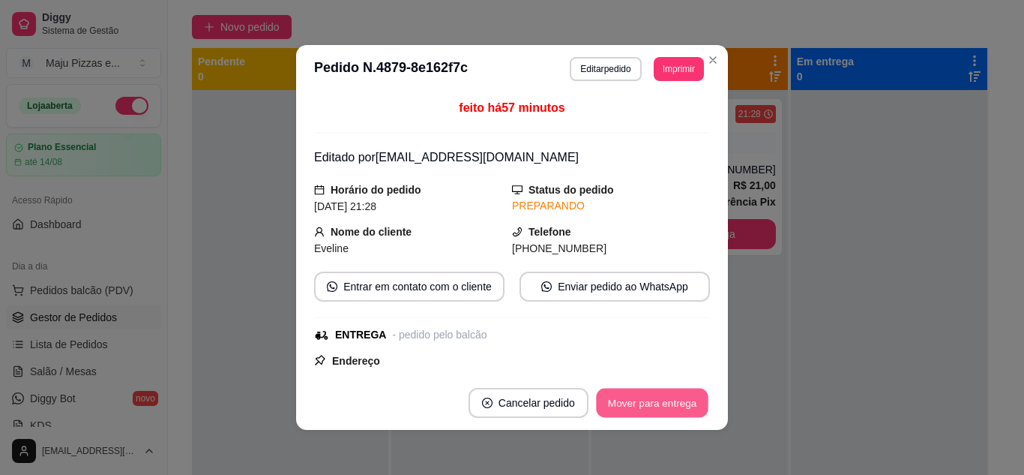
click at [635, 398] on button "Mover para entrega" at bounding box center [652, 402] width 112 height 29
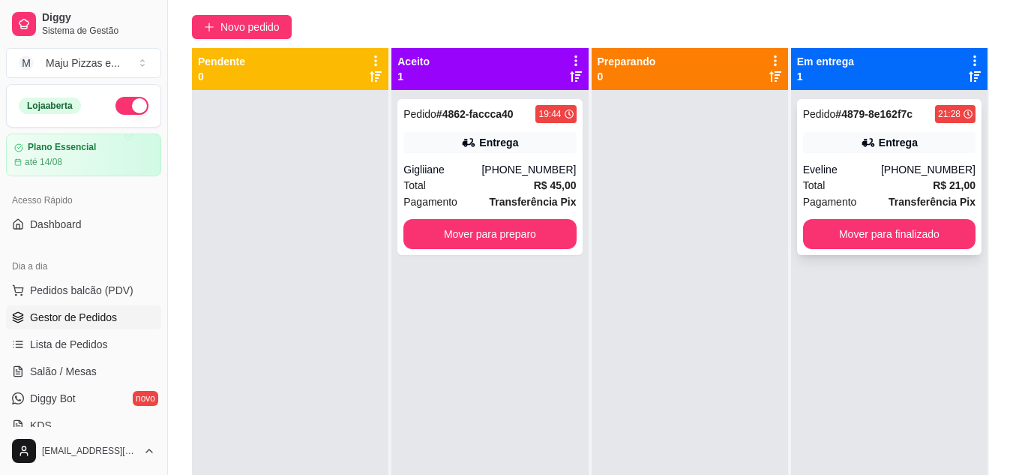
click at [933, 164] on div "[PHONE_NUMBER]" at bounding box center [928, 169] width 94 height 15
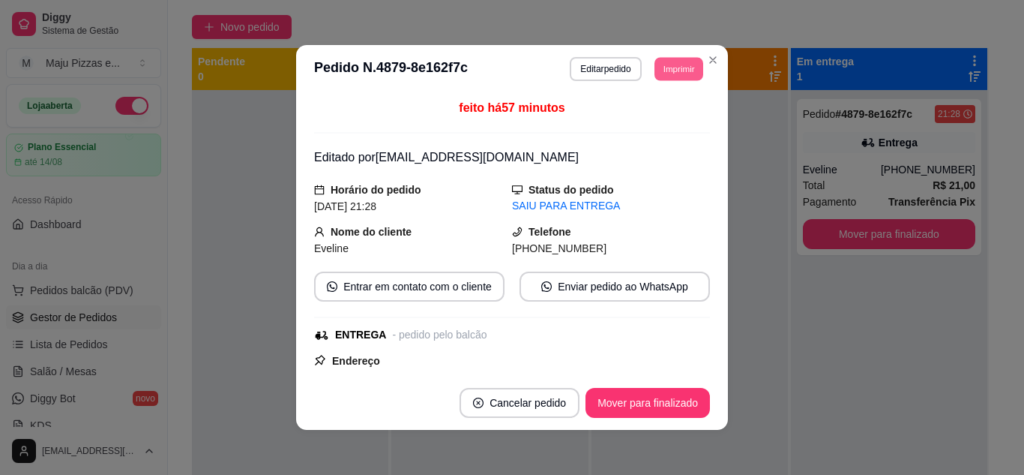
click at [680, 72] on button "Imprimir" at bounding box center [679, 68] width 49 height 23
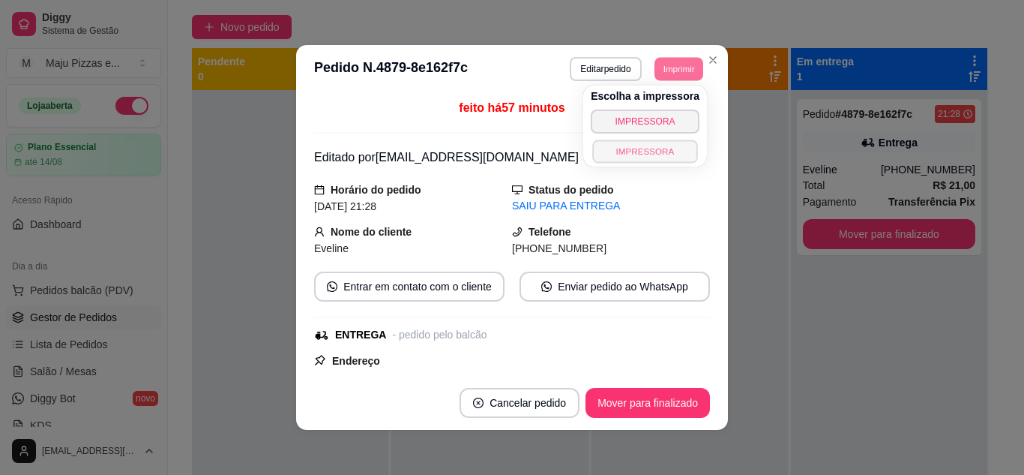
click at [640, 158] on button "IMPRESSORA" at bounding box center [644, 150] width 105 height 23
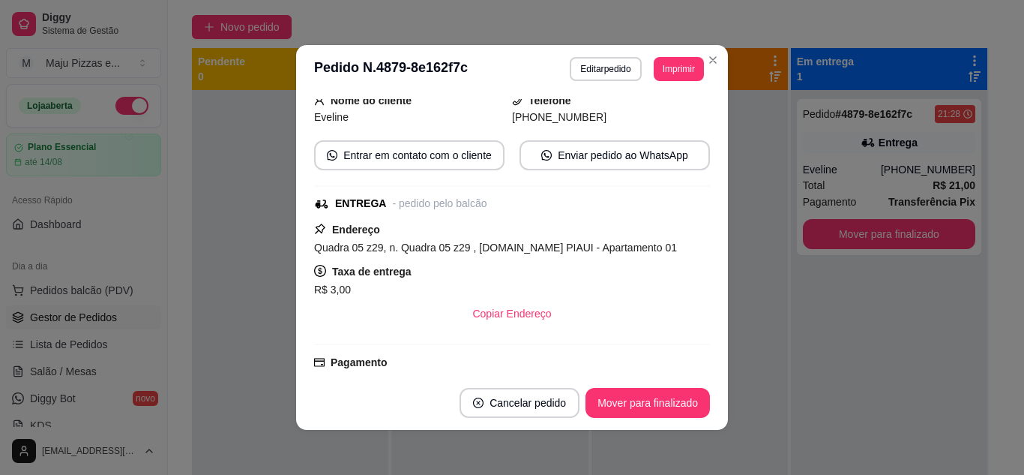
scroll to position [180, 0]
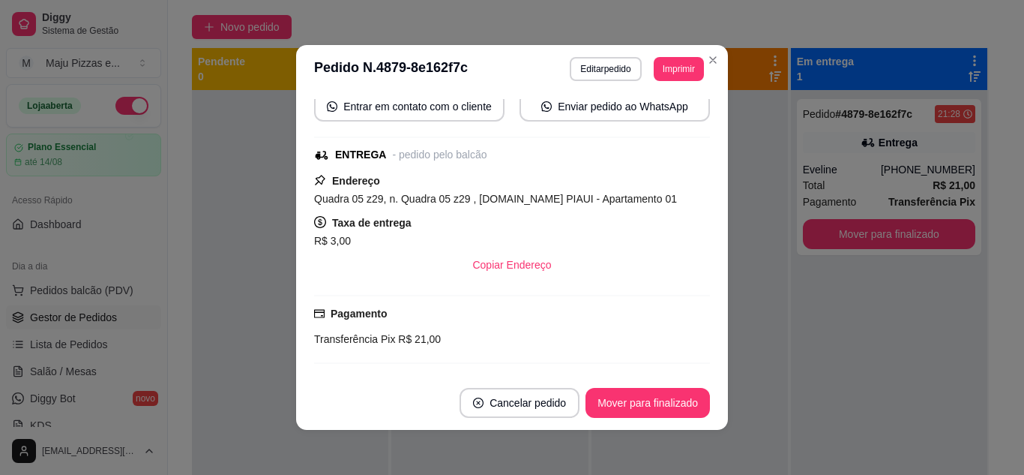
click at [672, 334] on div "Transferência Pix R$ 21,00" at bounding box center [512, 339] width 396 height 16
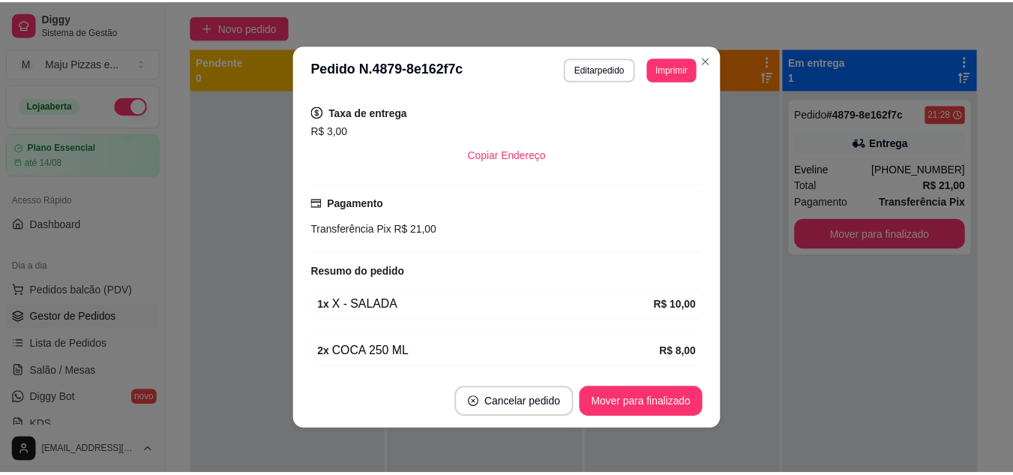
scroll to position [300, 0]
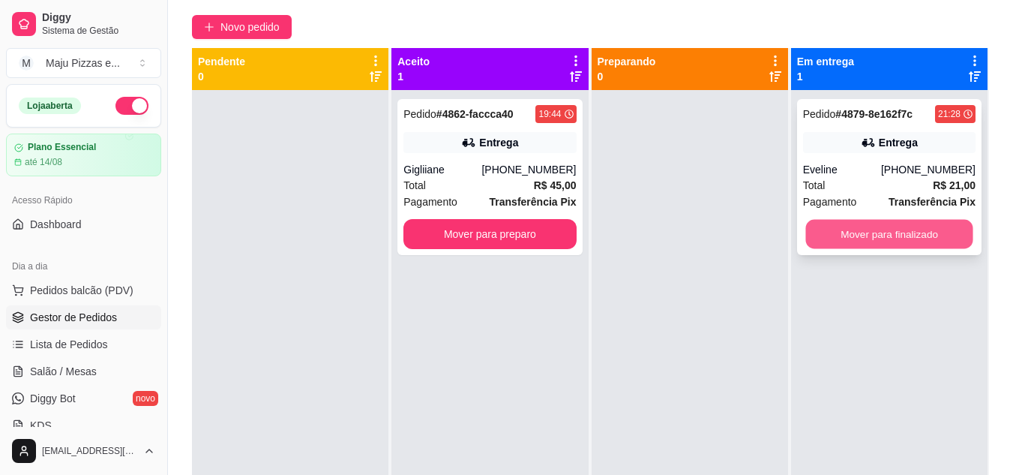
click at [809, 234] on button "Mover para finalizado" at bounding box center [888, 234] width 167 height 29
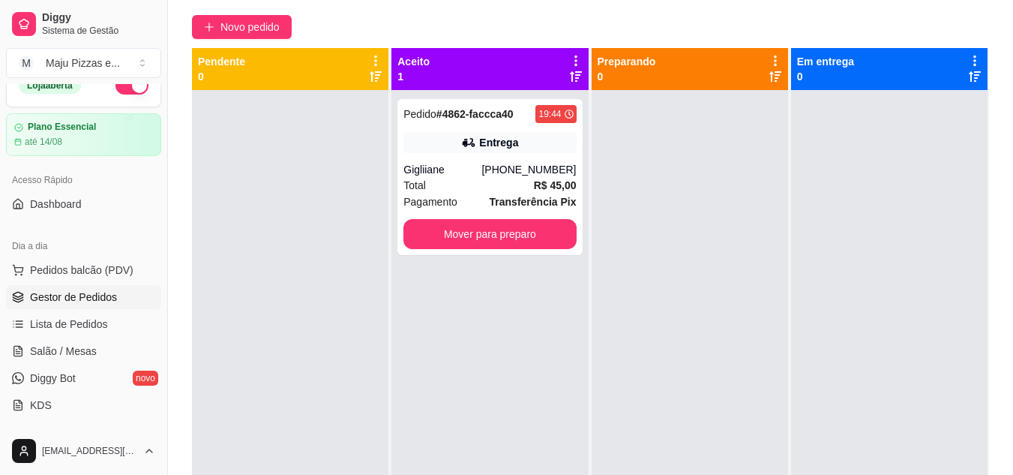
scroll to position [0, 0]
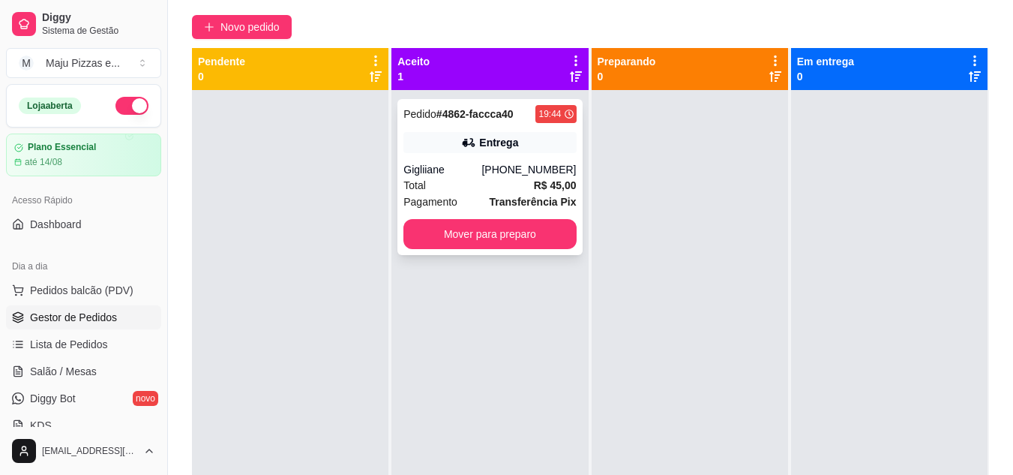
click at [448, 150] on div "Entrega" at bounding box center [489, 142] width 172 height 21
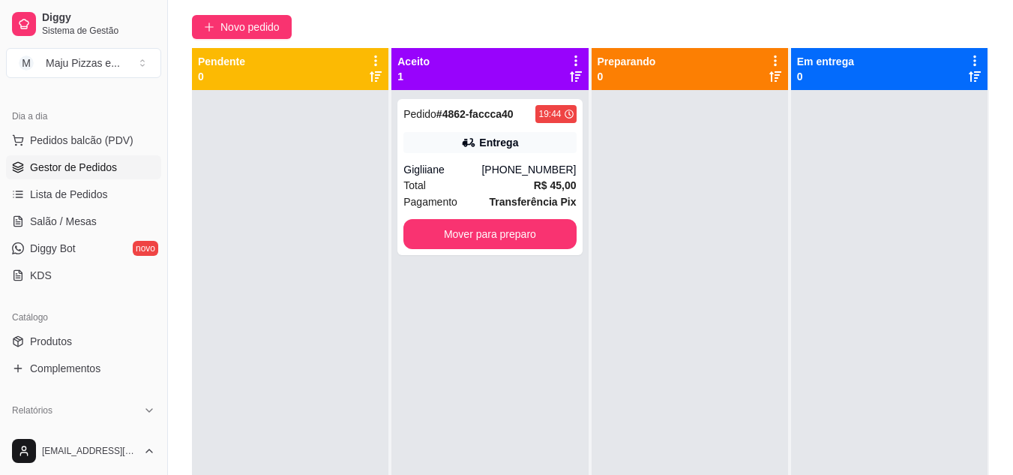
scroll to position [180, 0]
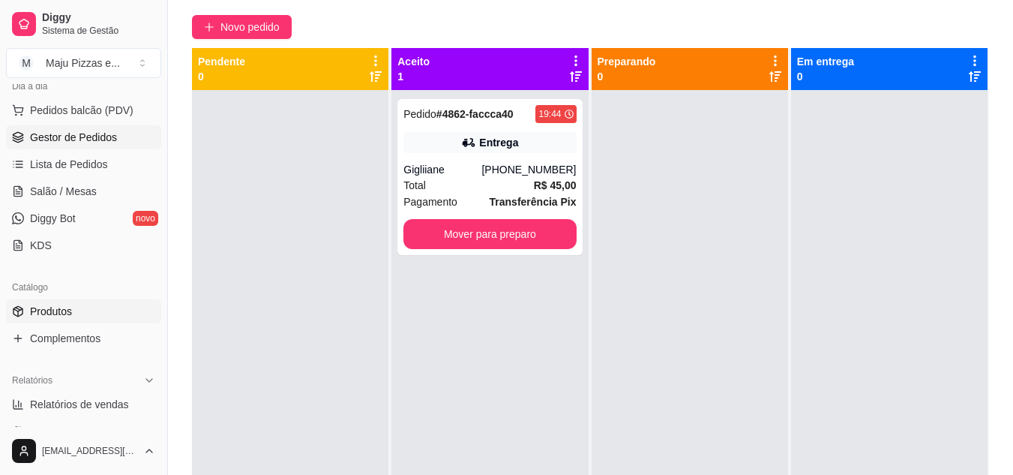
click at [27, 308] on link "Produtos" at bounding box center [83, 311] width 155 height 24
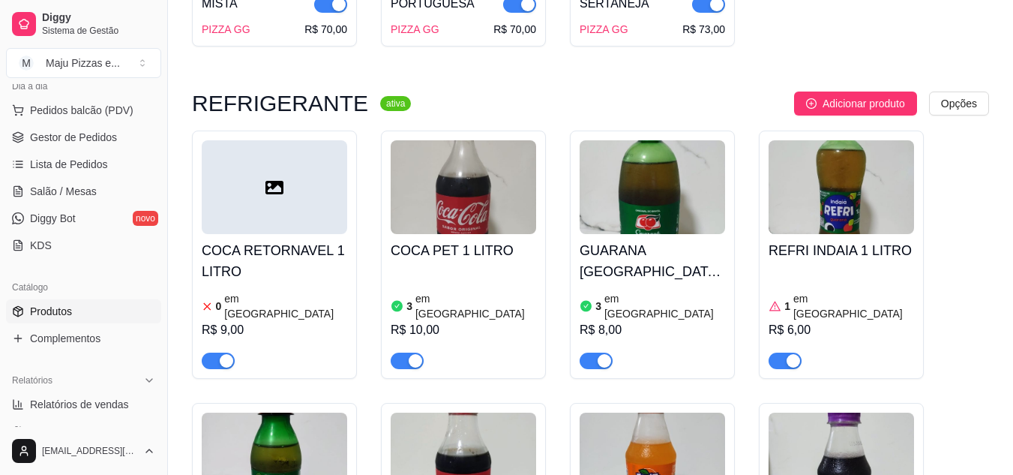
scroll to position [6918, 0]
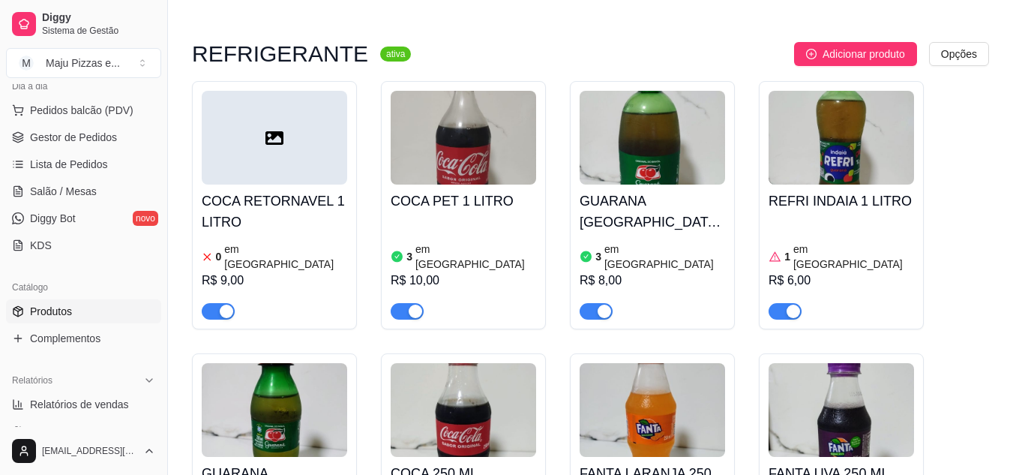
click at [783, 217] on div "1 em estoque R$ 6,00" at bounding box center [840, 268] width 145 height 102
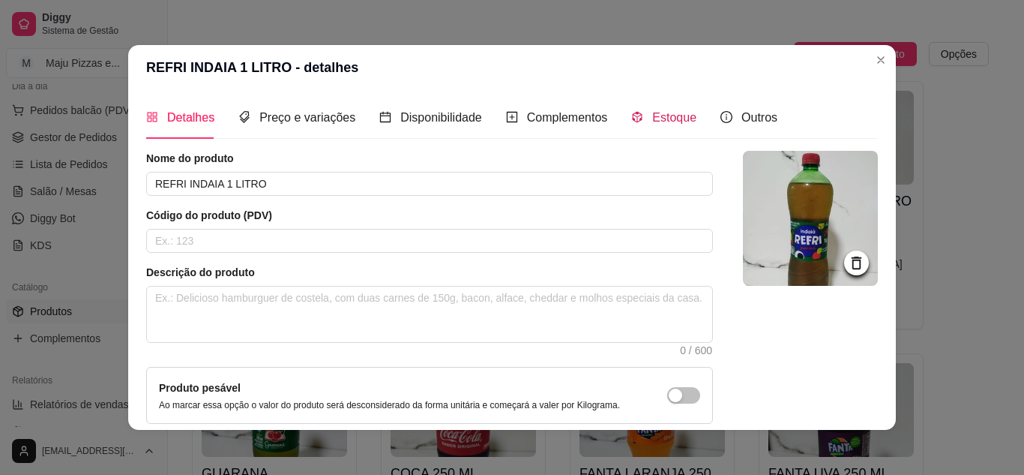
click at [657, 116] on span "Estoque" at bounding box center [674, 117] width 44 height 13
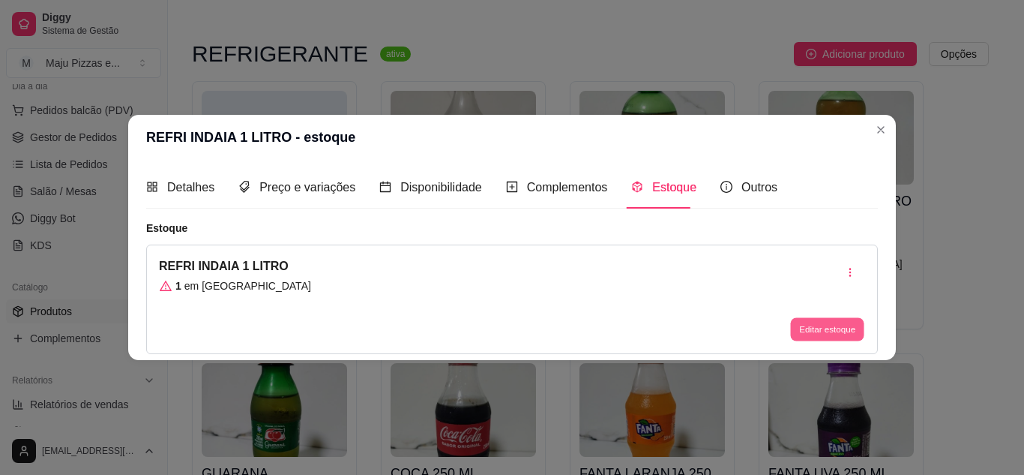
click at [813, 336] on button "Editar estoque" at bounding box center [826, 329] width 73 height 23
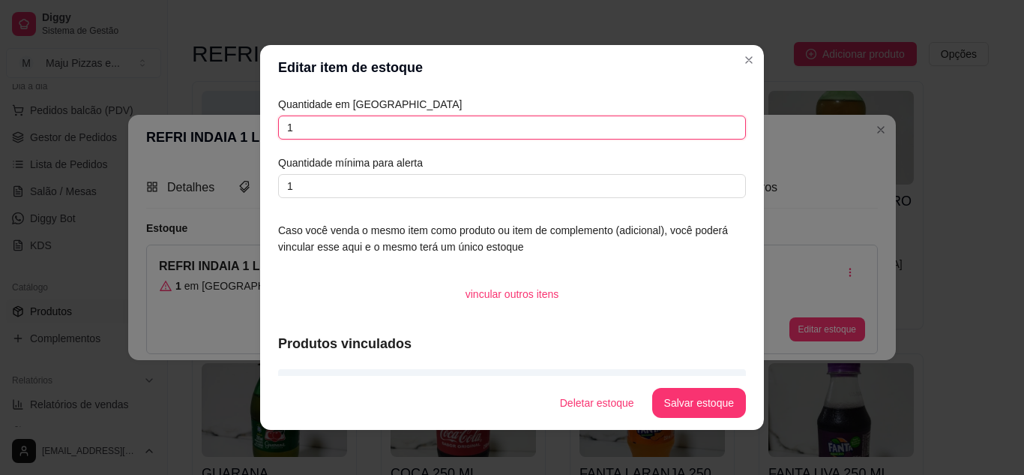
click at [428, 123] on input "1" at bounding box center [512, 127] width 468 height 24
type input "14"
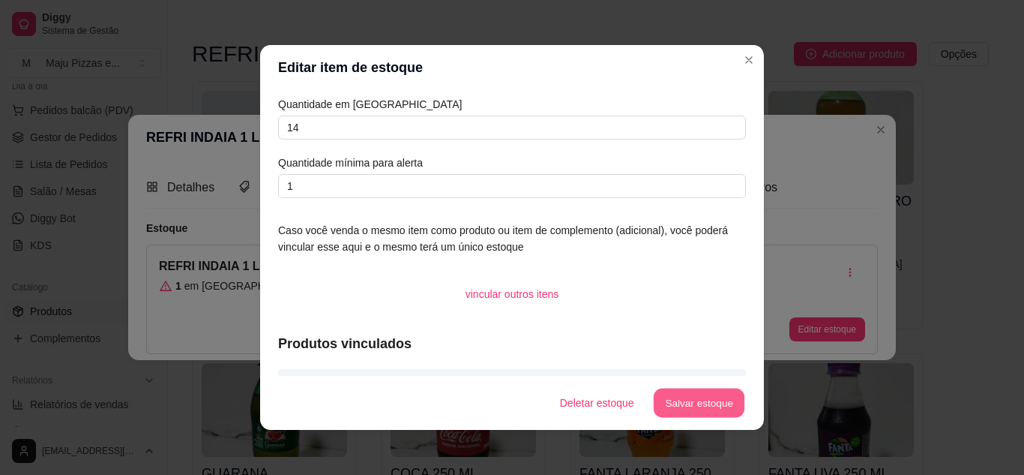
click at [658, 406] on button "Salvar estoque" at bounding box center [698, 402] width 91 height 29
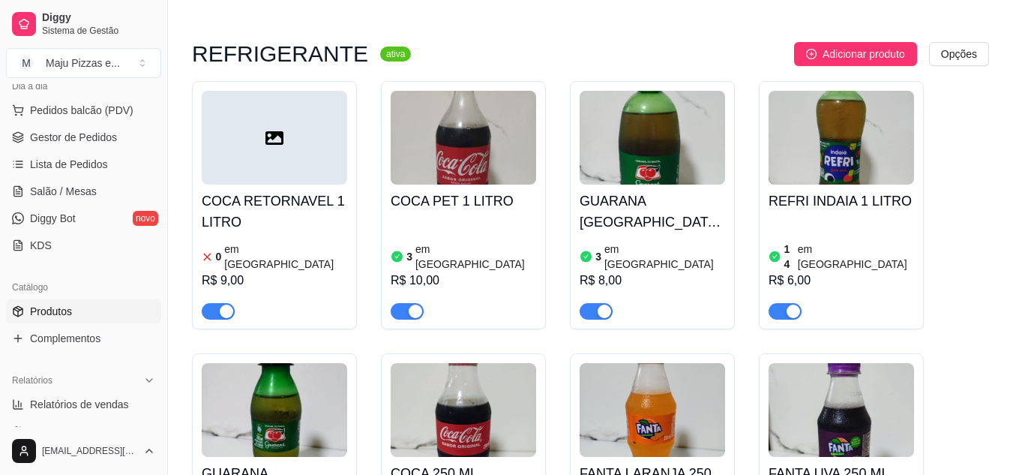
click at [631, 241] on article "em [GEOGRAPHIC_DATA]" at bounding box center [664, 256] width 121 height 30
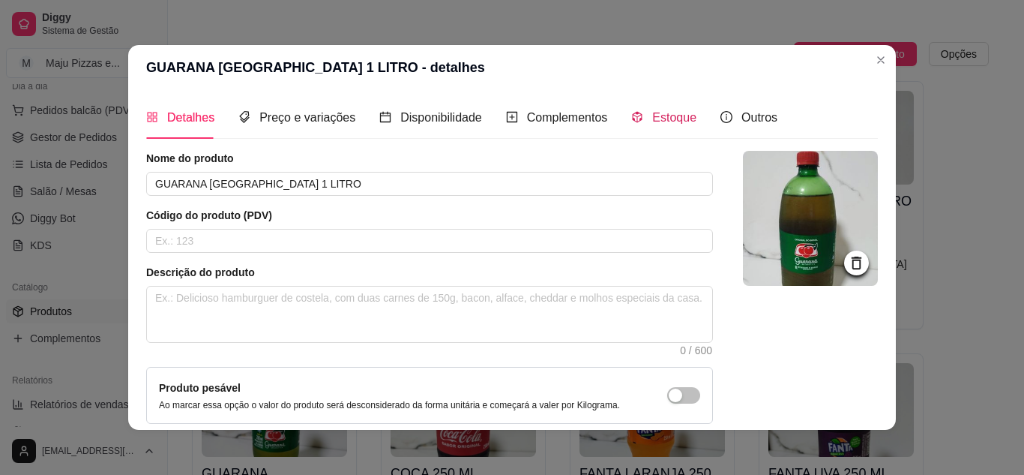
click at [666, 118] on span "Estoque" at bounding box center [674, 117] width 44 height 13
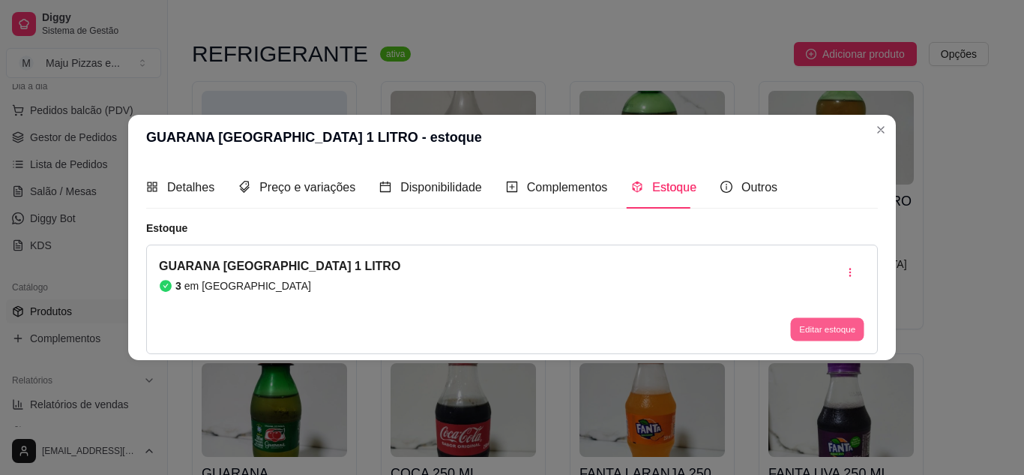
click at [831, 323] on button "Editar estoque" at bounding box center [826, 329] width 73 height 23
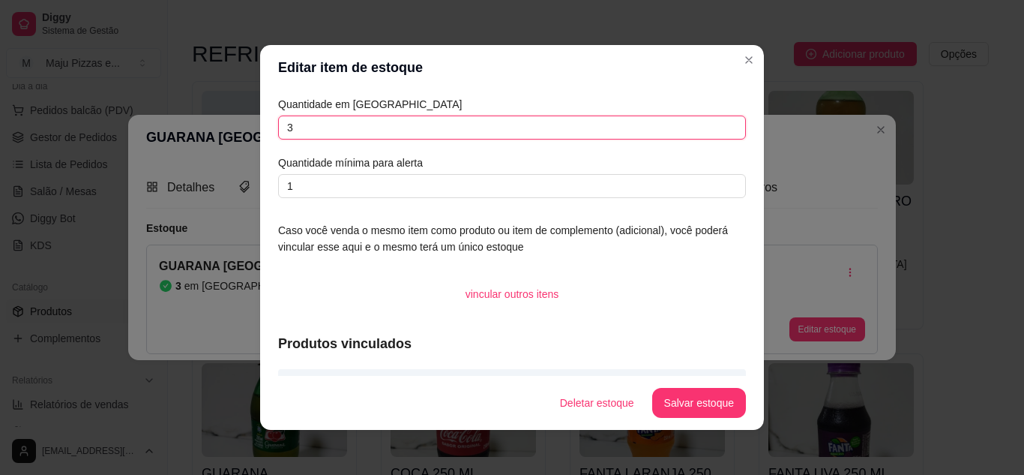
click at [340, 129] on input "3" at bounding box center [512, 127] width 468 height 24
type input "8"
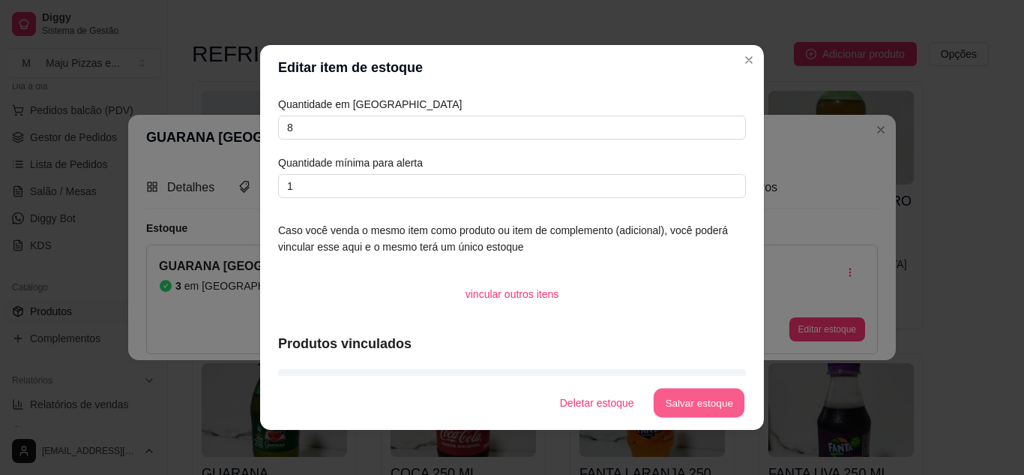
click at [665, 391] on button "Salvar estoque" at bounding box center [698, 402] width 91 height 29
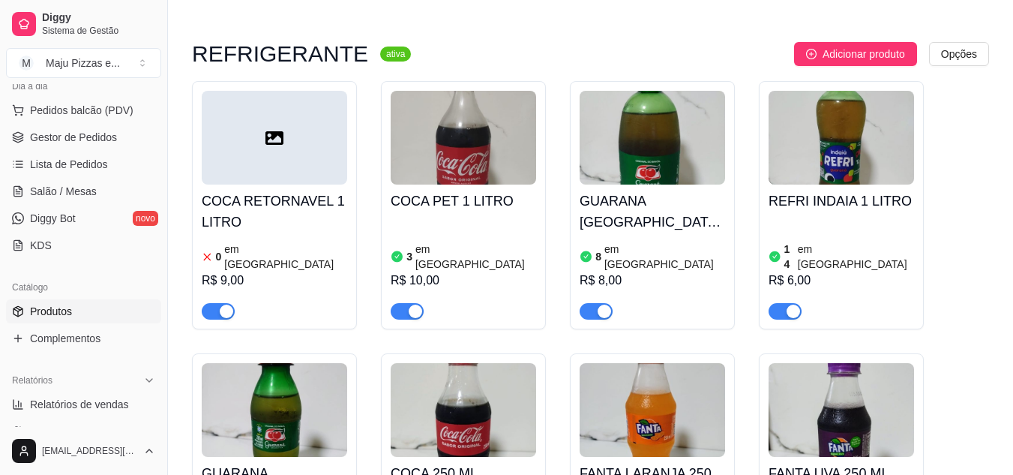
click at [507, 190] on h4 "COCA PET 1 LITRO" at bounding box center [463, 200] width 145 height 21
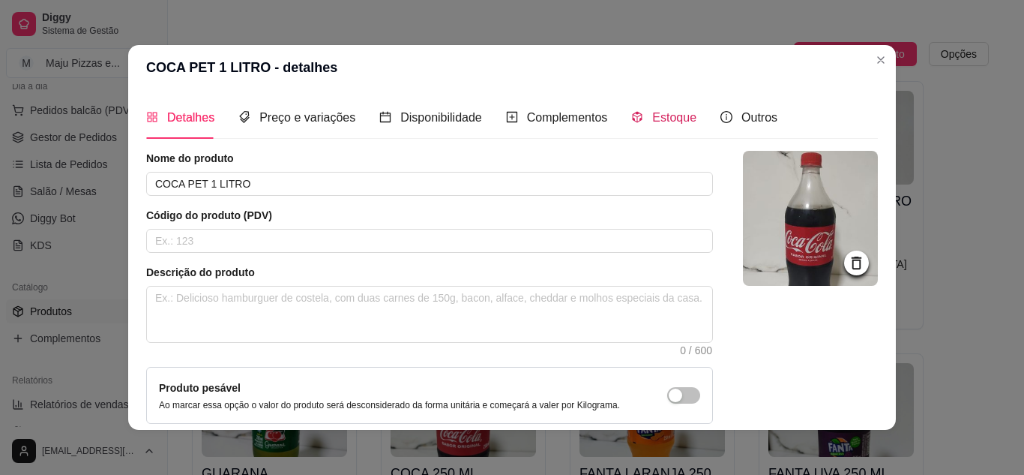
click at [679, 122] on span "Estoque" at bounding box center [674, 117] width 44 height 13
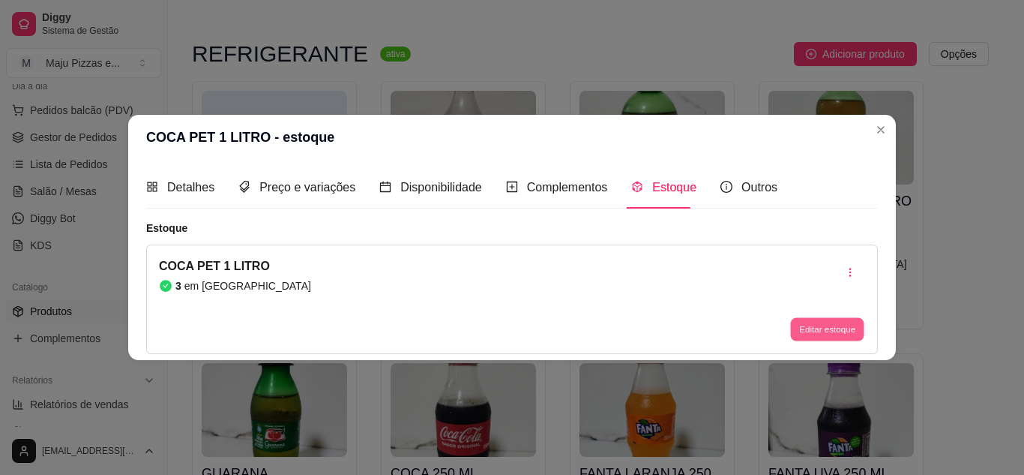
click at [843, 329] on button "Editar estoque" at bounding box center [826, 329] width 73 height 23
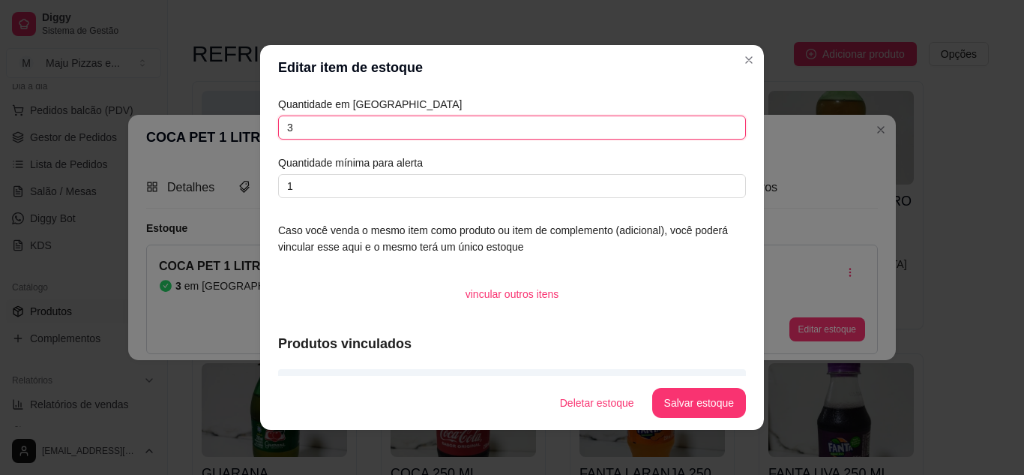
click at [486, 127] on input "3" at bounding box center [512, 127] width 468 height 24
type input "6"
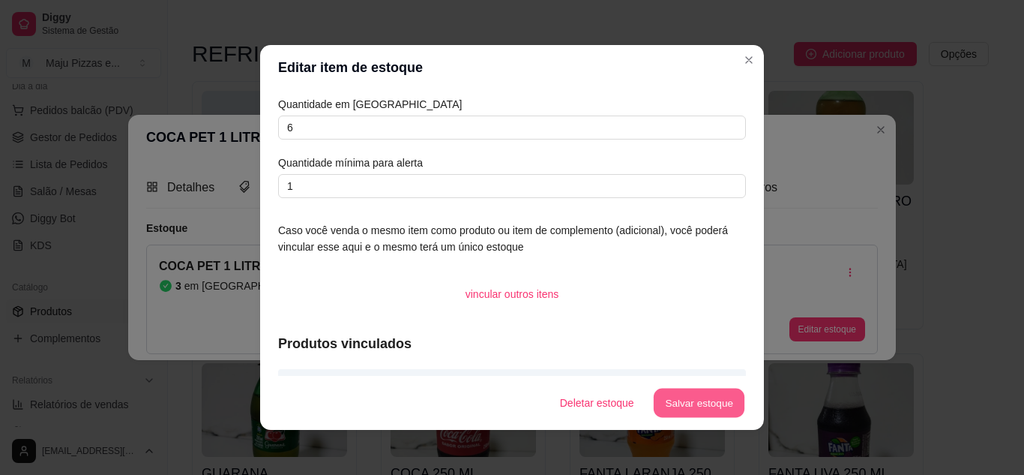
click at [669, 402] on button "Salvar estoque" at bounding box center [698, 402] width 91 height 29
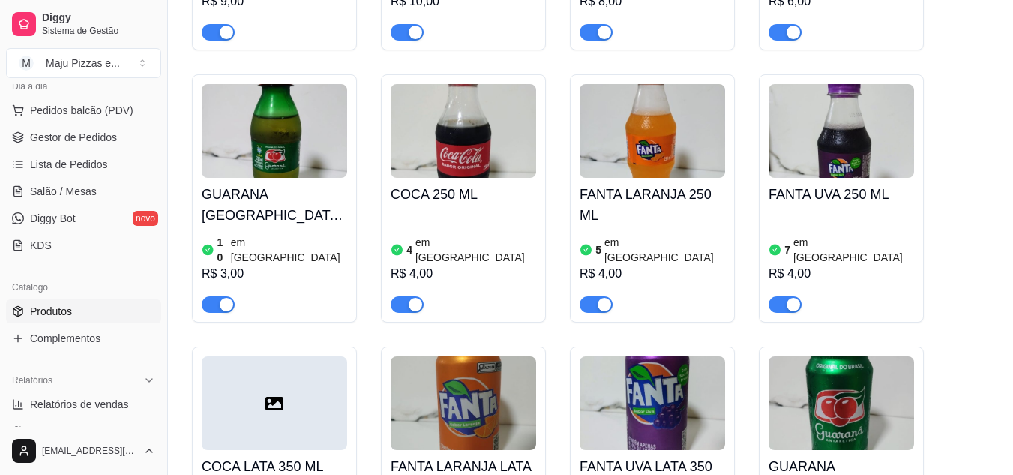
scroll to position [7218, 0]
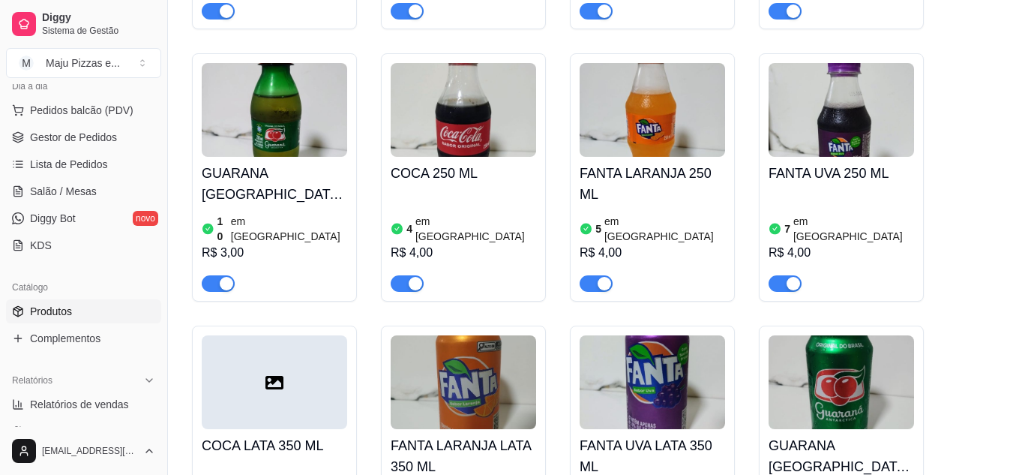
click at [296, 366] on div at bounding box center [274, 382] width 145 height 94
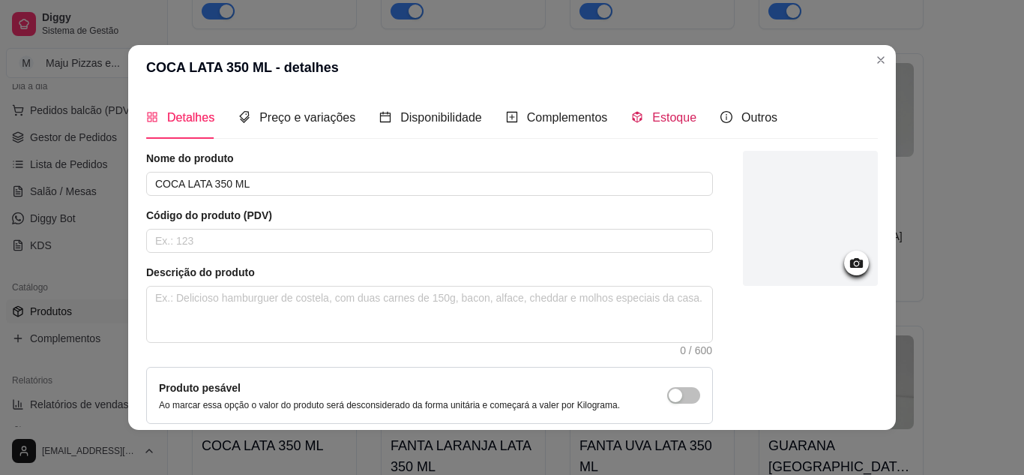
click at [652, 111] on span "Estoque" at bounding box center [674, 117] width 44 height 13
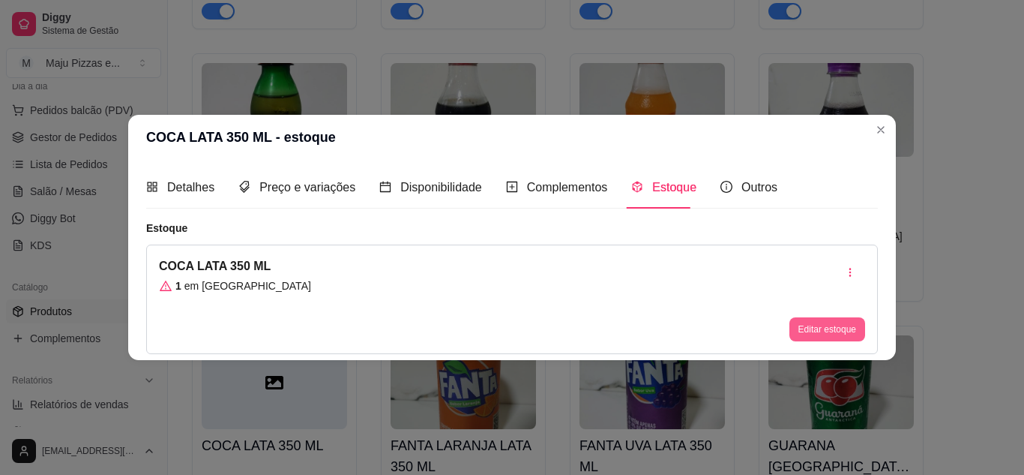
click at [799, 328] on button "Editar estoque" at bounding box center [827, 329] width 76 height 24
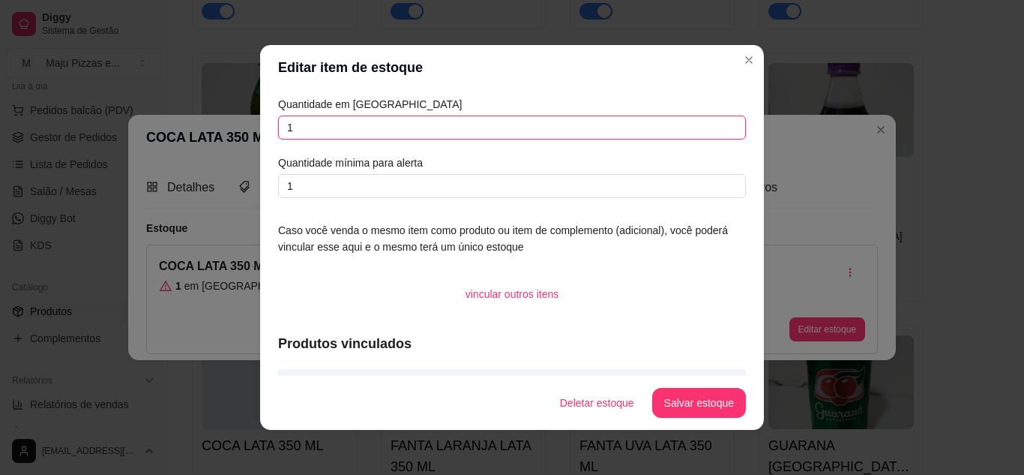
click at [624, 122] on input "1" at bounding box center [512, 127] width 468 height 24
type input "7"
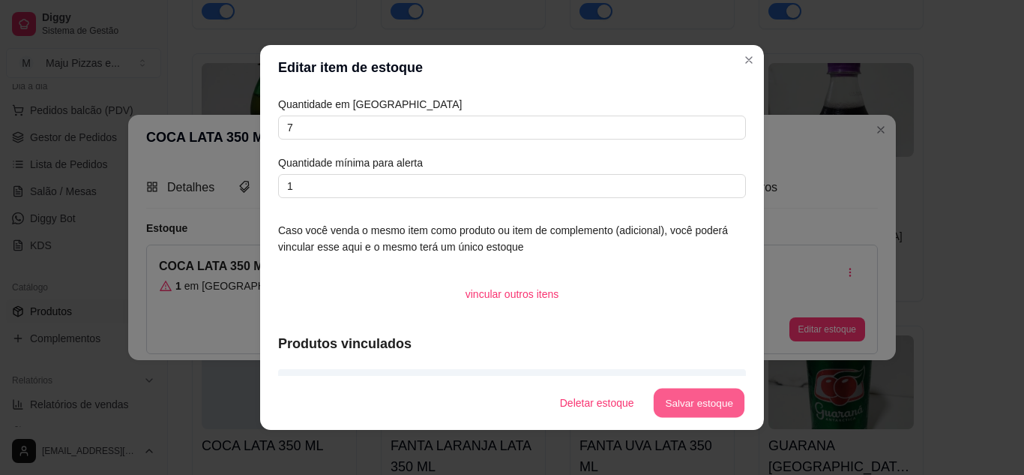
click at [663, 401] on button "Salvar estoque" at bounding box center [698, 402] width 91 height 29
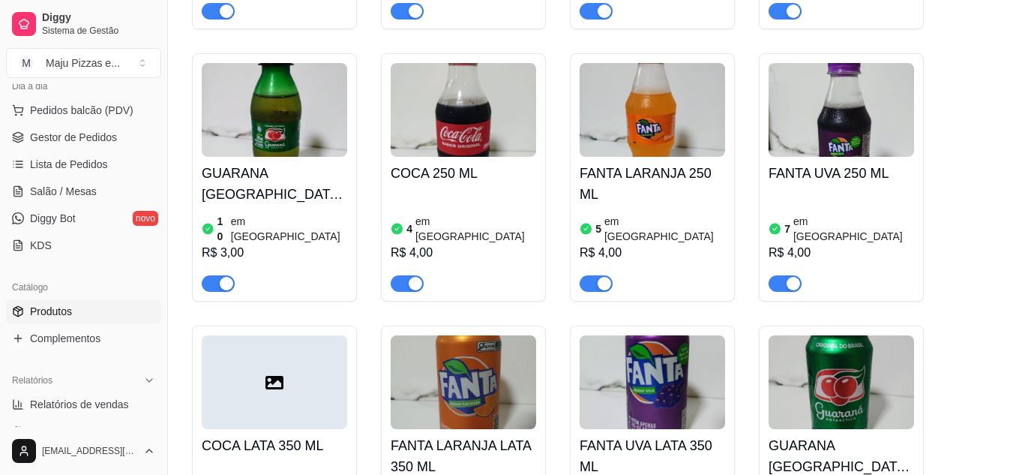
click at [792, 435] on h4 "GUARANA [GEOGRAPHIC_DATA] LATA 350 ML" at bounding box center [840, 456] width 145 height 42
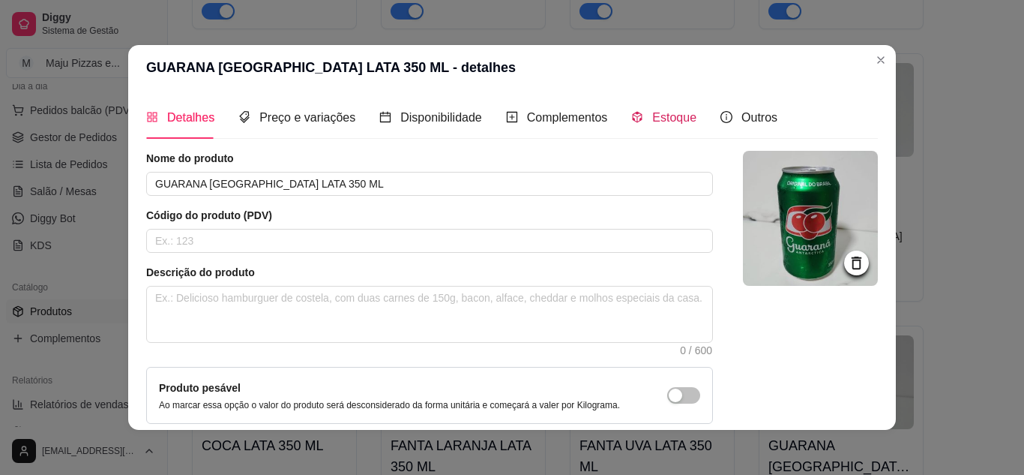
click at [633, 115] on icon "code-sandbox" at bounding box center [637, 117] width 12 height 12
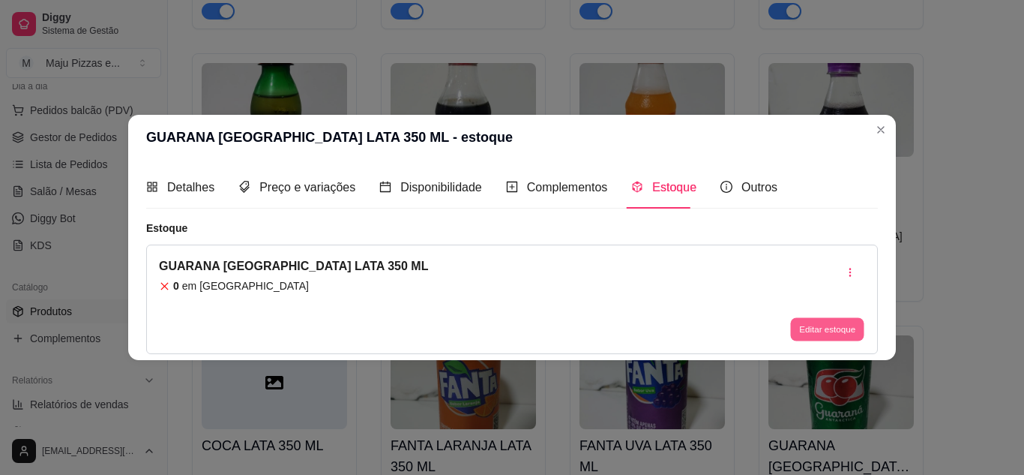
click at [810, 322] on button "Editar estoque" at bounding box center [826, 329] width 73 height 23
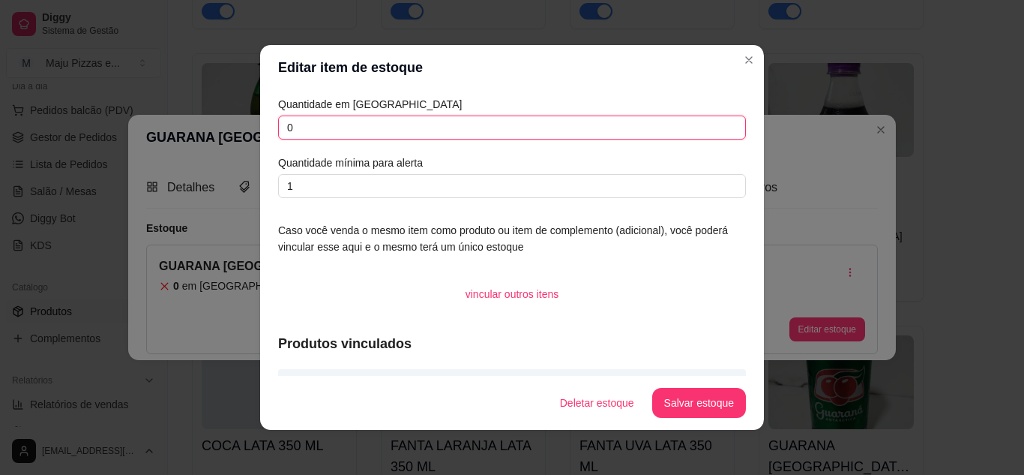
click at [385, 131] on input "0" at bounding box center [512, 127] width 468 height 24
type input "05"
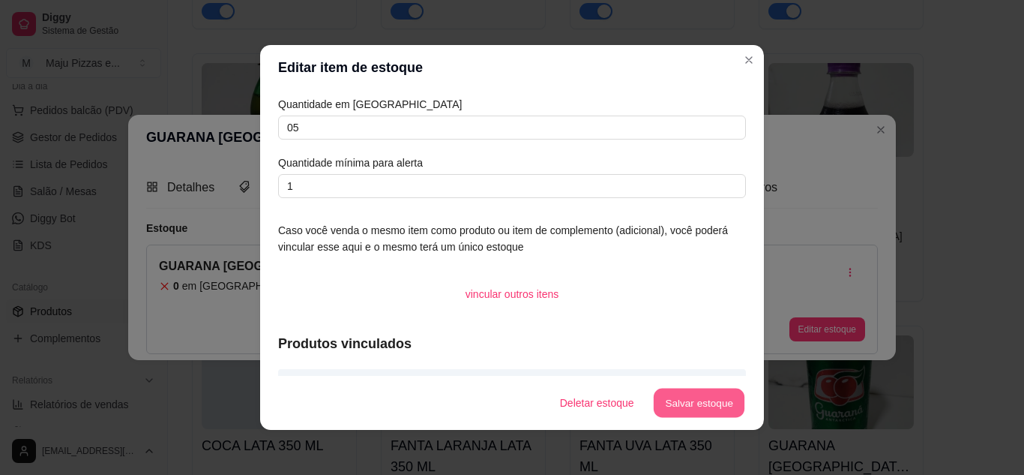
click at [671, 399] on button "Salvar estoque" at bounding box center [698, 402] width 91 height 29
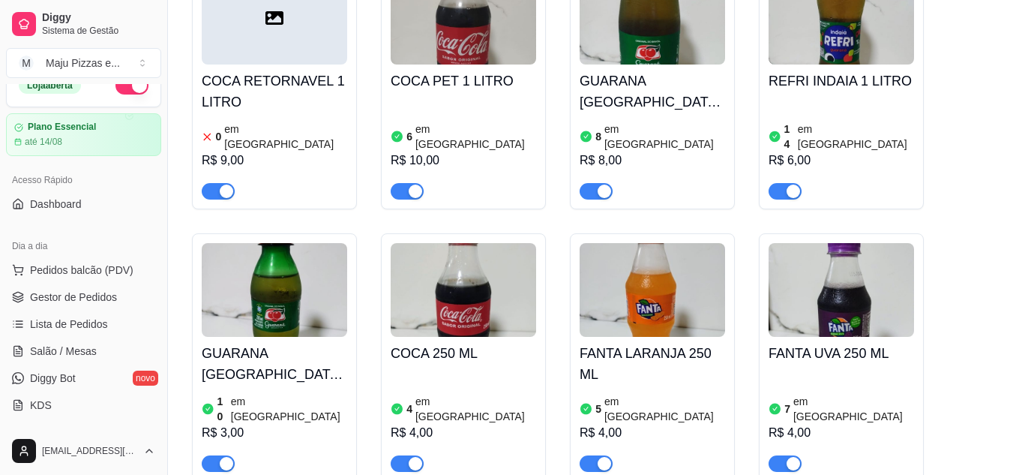
scroll to position [0, 0]
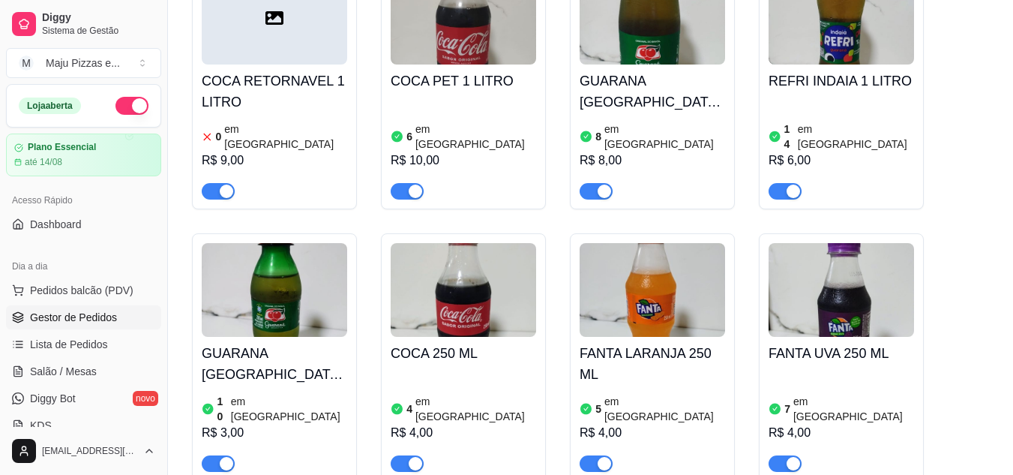
click at [103, 313] on span "Gestor de Pedidos" at bounding box center [73, 317] width 87 height 15
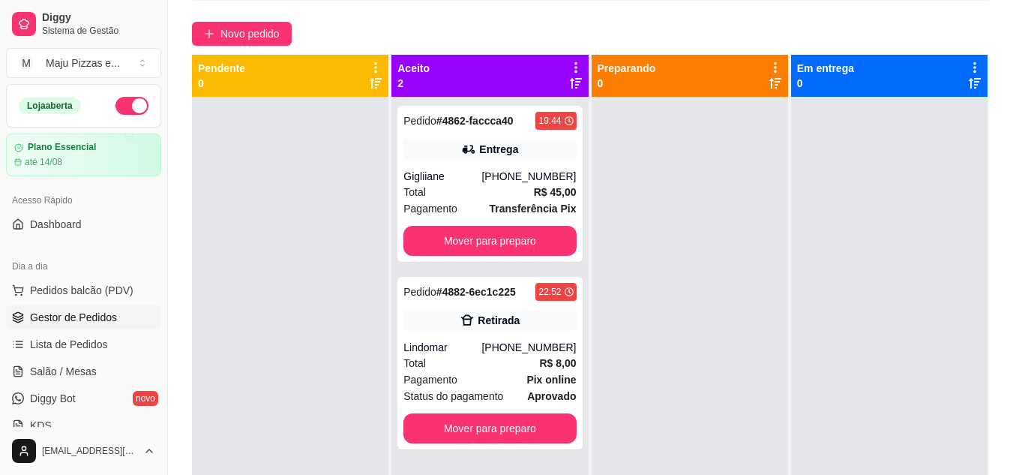
scroll to position [120, 0]
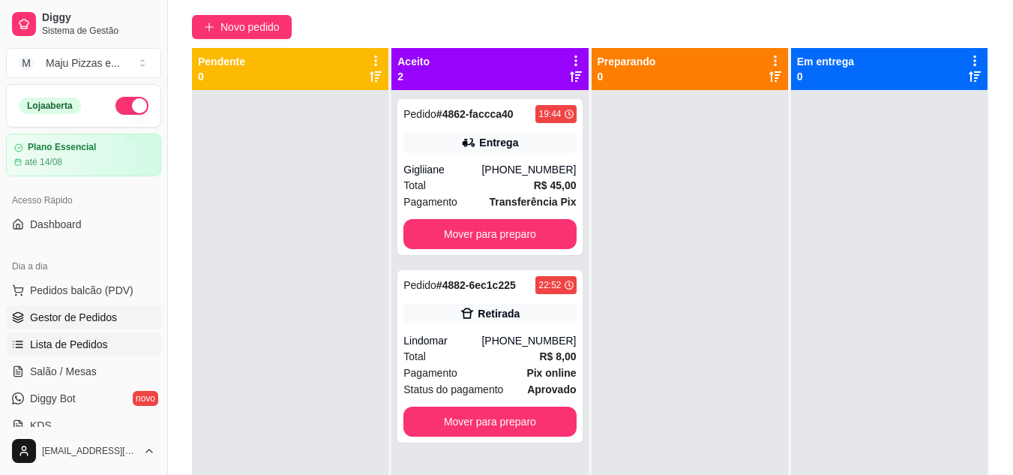
click at [69, 340] on span "Lista de Pedidos" at bounding box center [69, 344] width 78 height 15
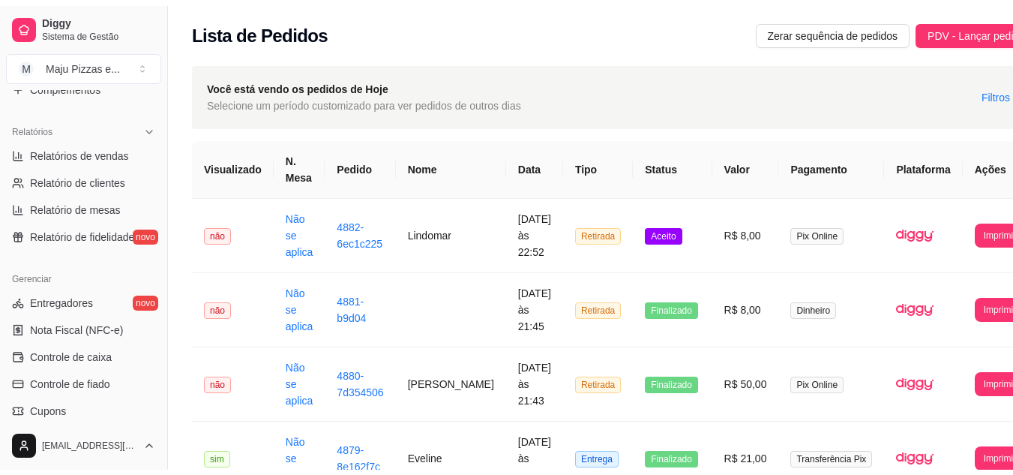
scroll to position [295, 0]
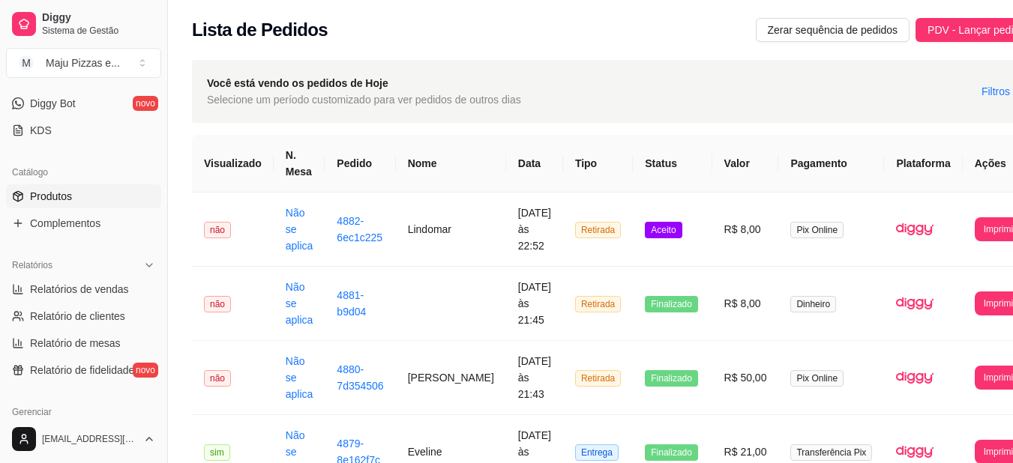
click at [56, 196] on span "Produtos" at bounding box center [51, 196] width 42 height 15
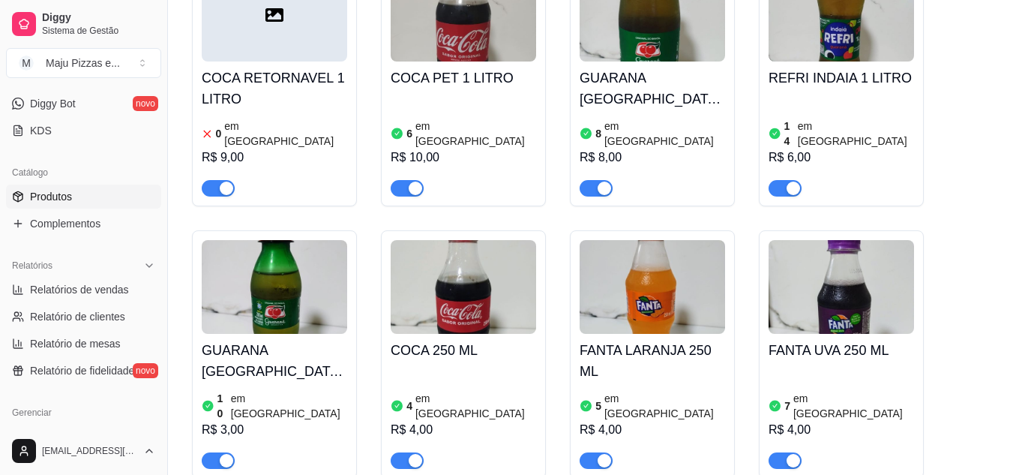
scroll to position [7047, 0]
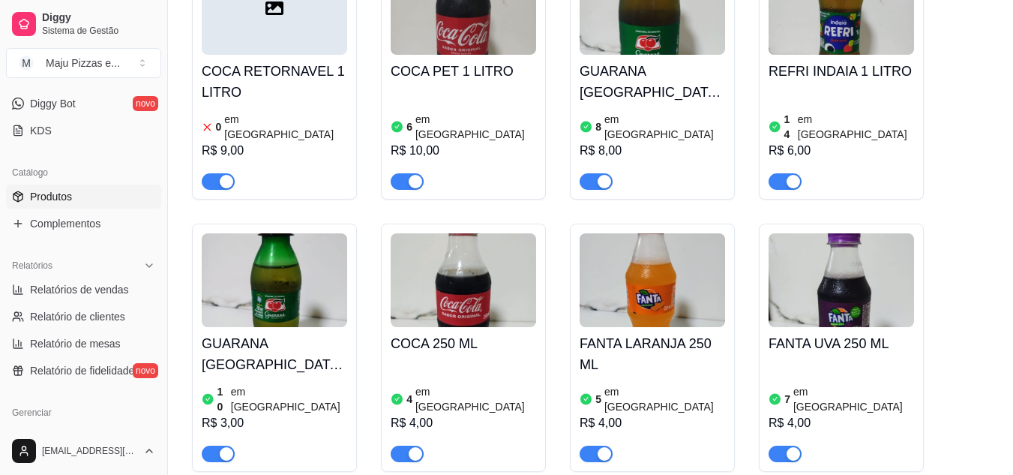
click at [499, 360] on div "4 em estoque R$ 4,00" at bounding box center [463, 411] width 145 height 102
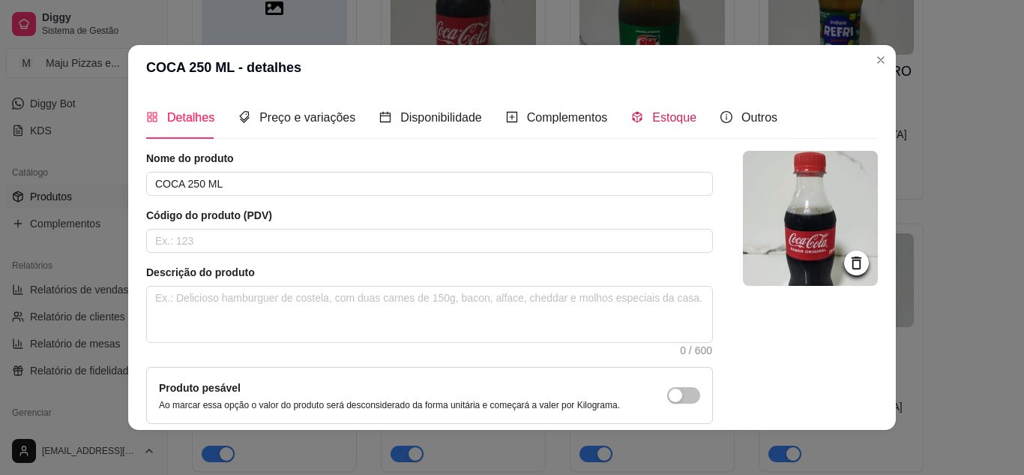
click at [655, 118] on span "Estoque" at bounding box center [674, 117] width 44 height 13
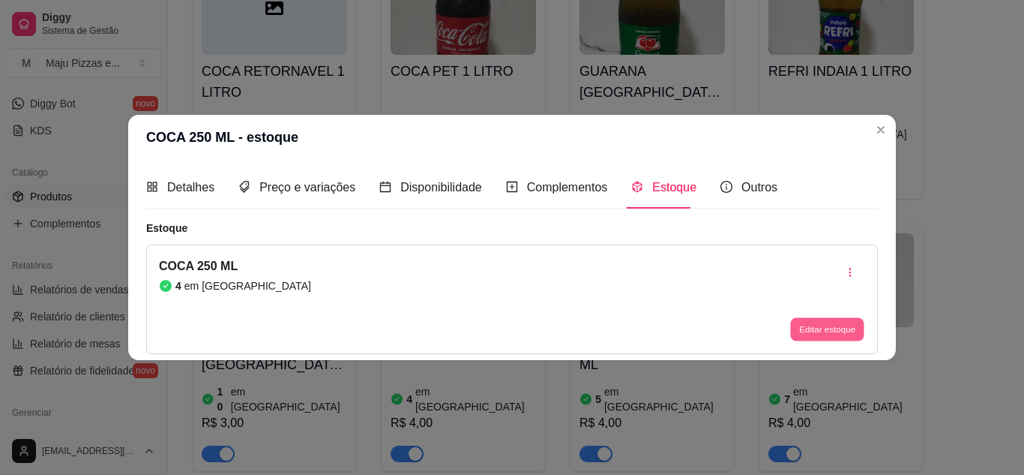
click at [834, 326] on button "Editar estoque" at bounding box center [826, 329] width 73 height 23
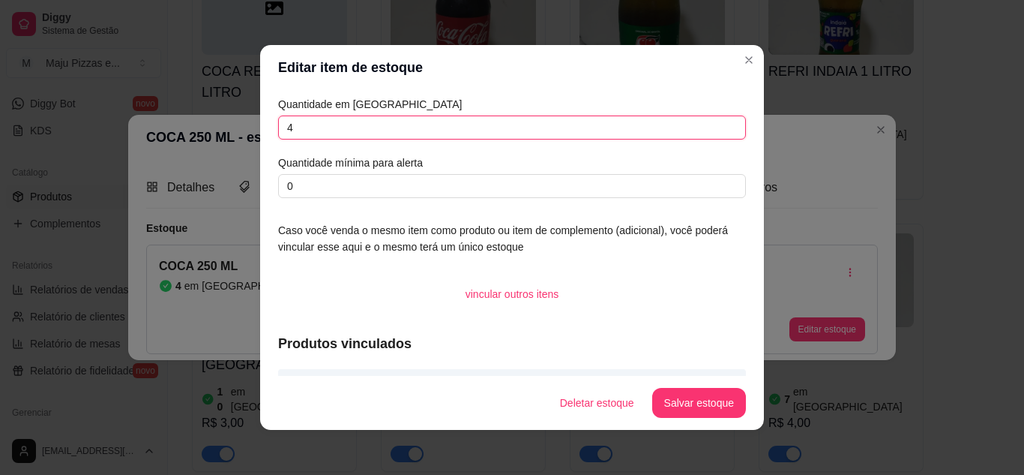
click at [585, 130] on input "4" at bounding box center [512, 127] width 468 height 24
type input "8"
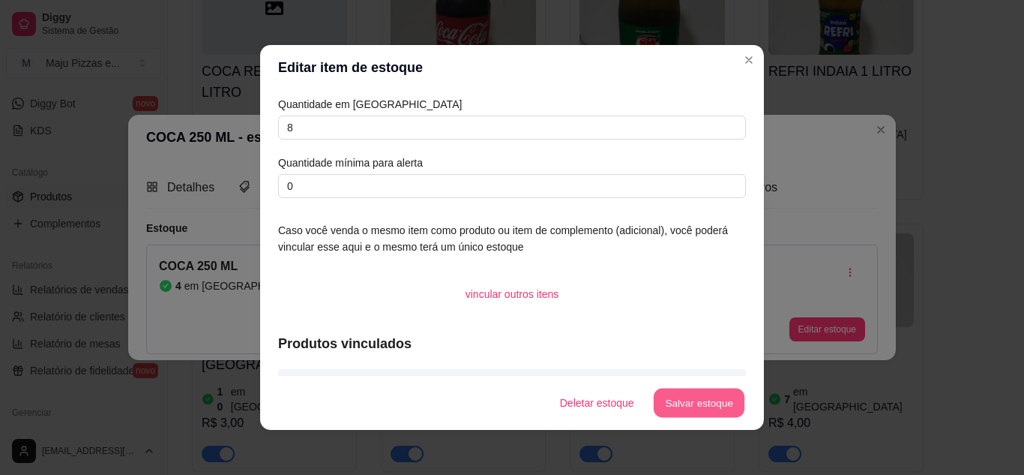
click at [681, 398] on button "Salvar estoque" at bounding box center [698, 402] width 91 height 29
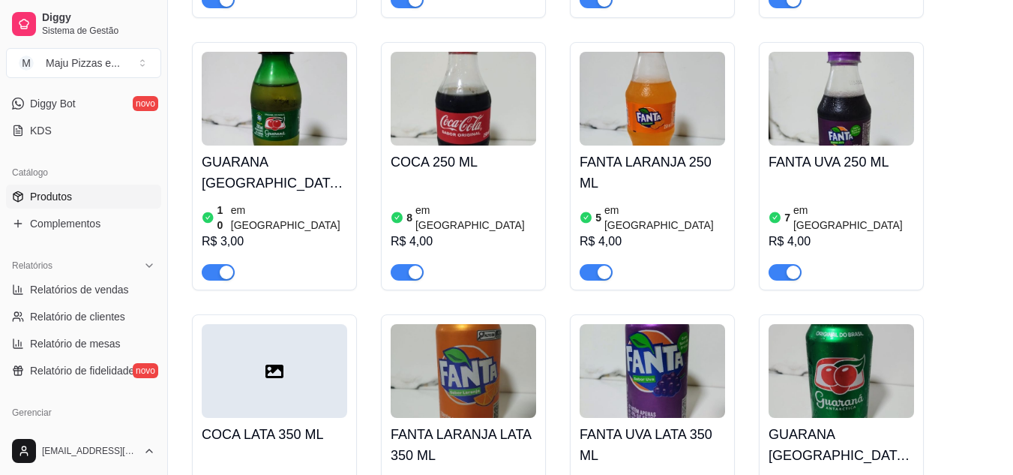
scroll to position [7257, 0]
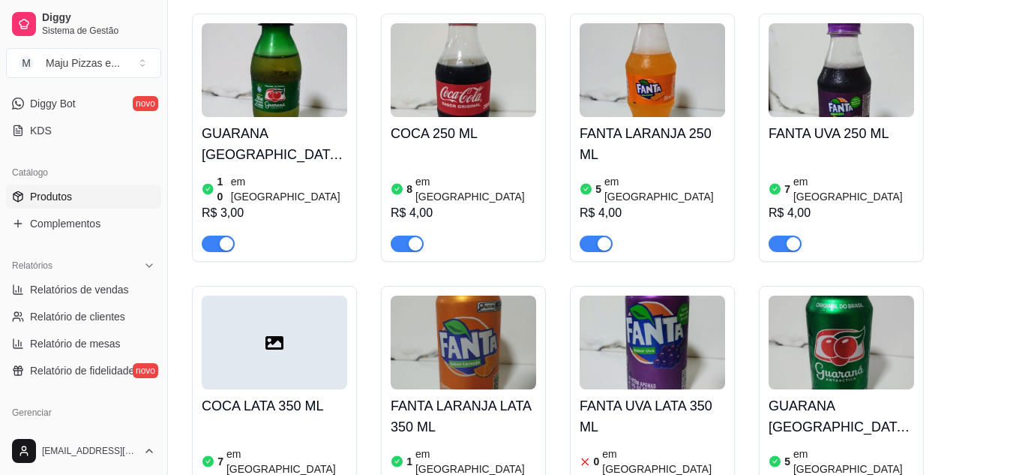
click at [849, 311] on img at bounding box center [840, 342] width 145 height 94
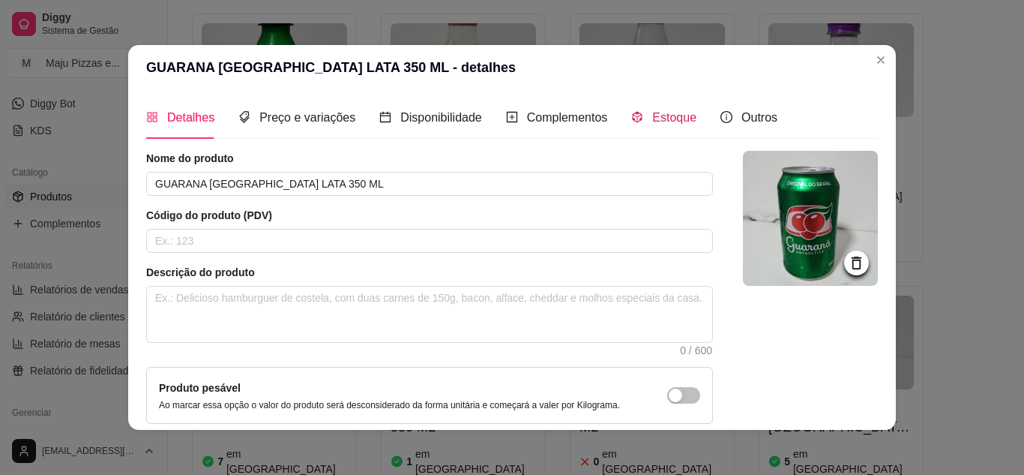
click at [676, 123] on span "Estoque" at bounding box center [674, 117] width 44 height 13
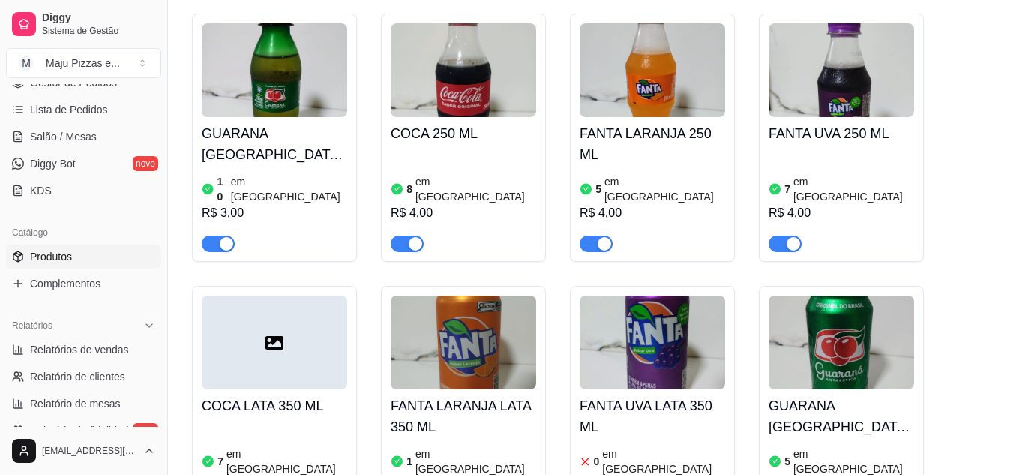
scroll to position [115, 0]
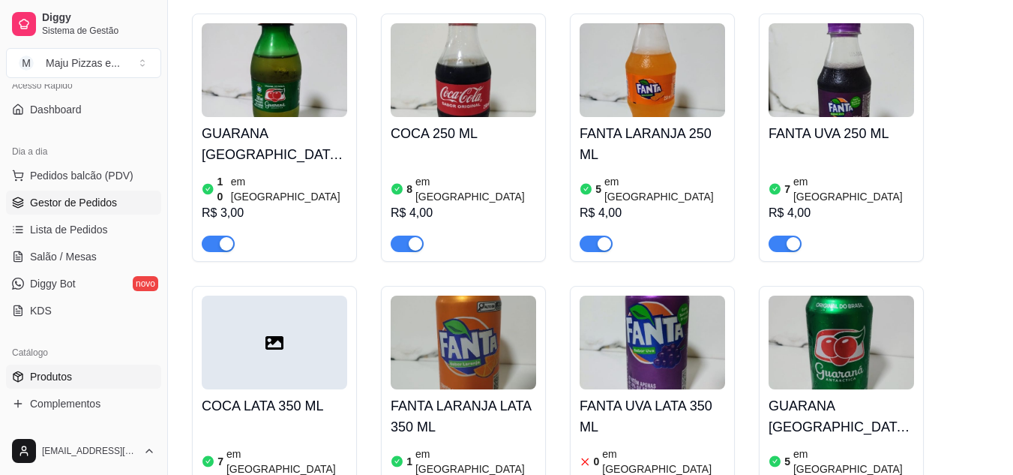
click at [77, 199] on span "Gestor de Pedidos" at bounding box center [73, 202] width 87 height 15
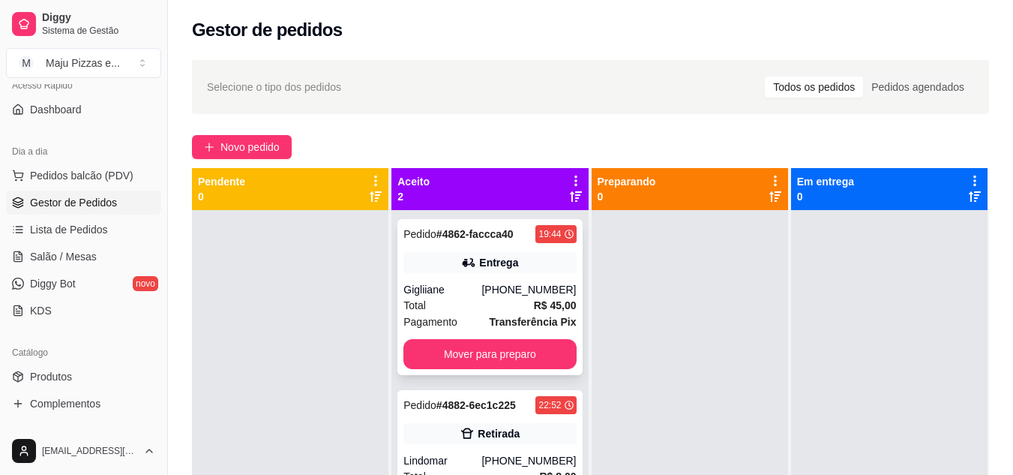
click at [455, 302] on div "Total R$ 45,00" at bounding box center [489, 305] width 172 height 16
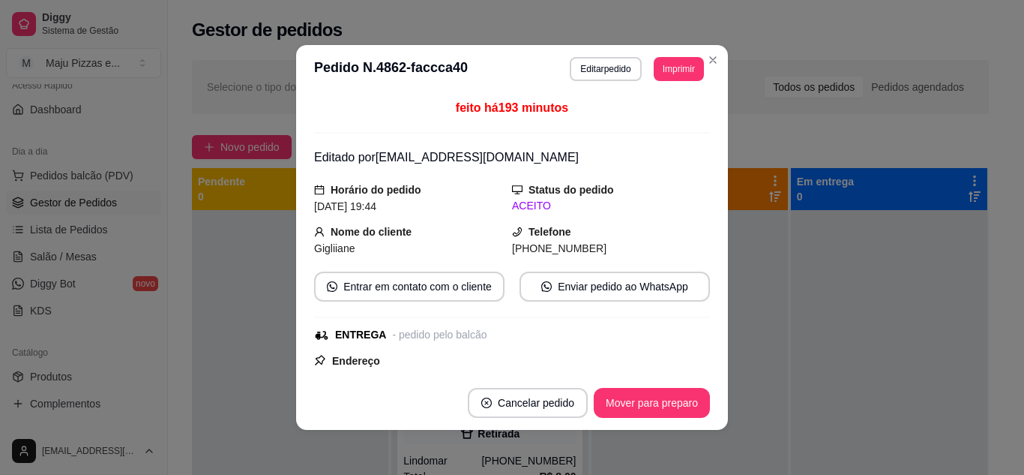
click at [669, 352] on div "Endereço [PERSON_NAME] , n. Z22 casa 16, [PERSON_NAME] - Taxa de entrega R$ 3,0…" at bounding box center [512, 406] width 396 height 108
click at [538, 401] on button "Cancelar pedido" at bounding box center [527, 402] width 116 height 29
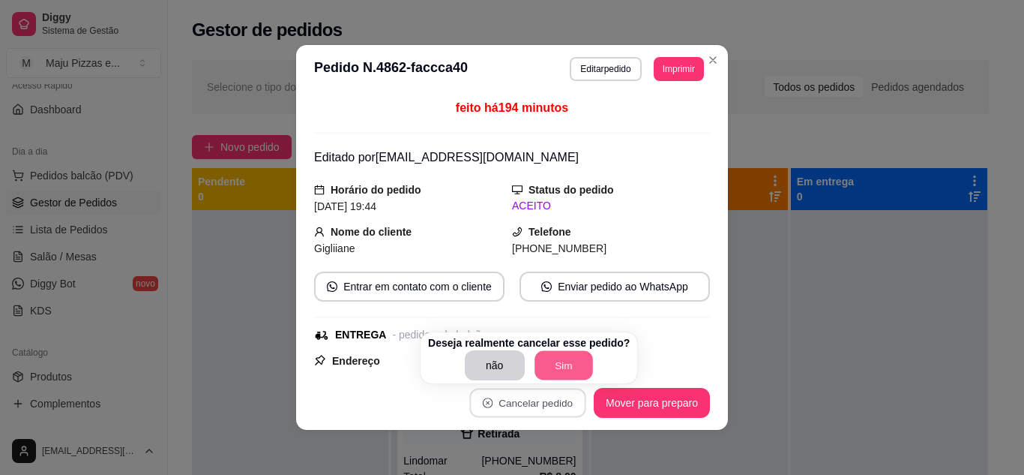
click at [556, 366] on button "Sim" at bounding box center [564, 365] width 58 height 29
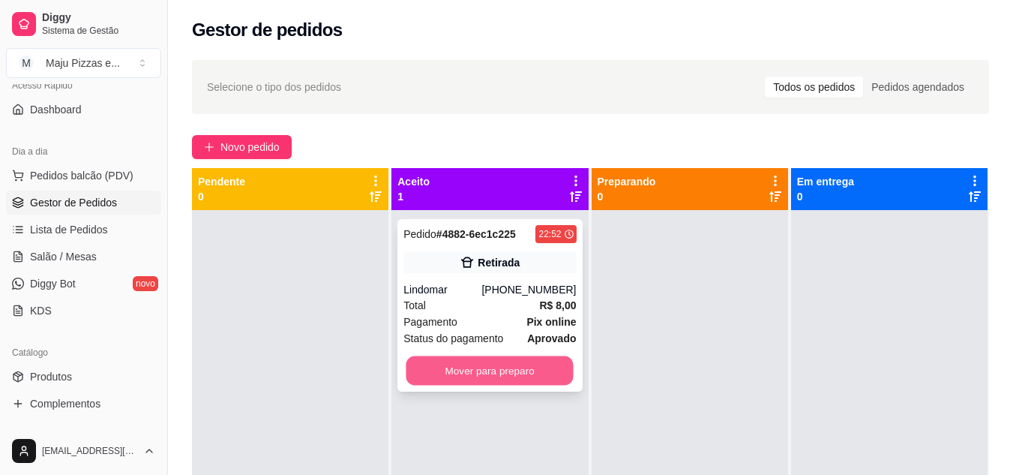
click at [458, 374] on button "Mover para preparo" at bounding box center [489, 370] width 167 height 29
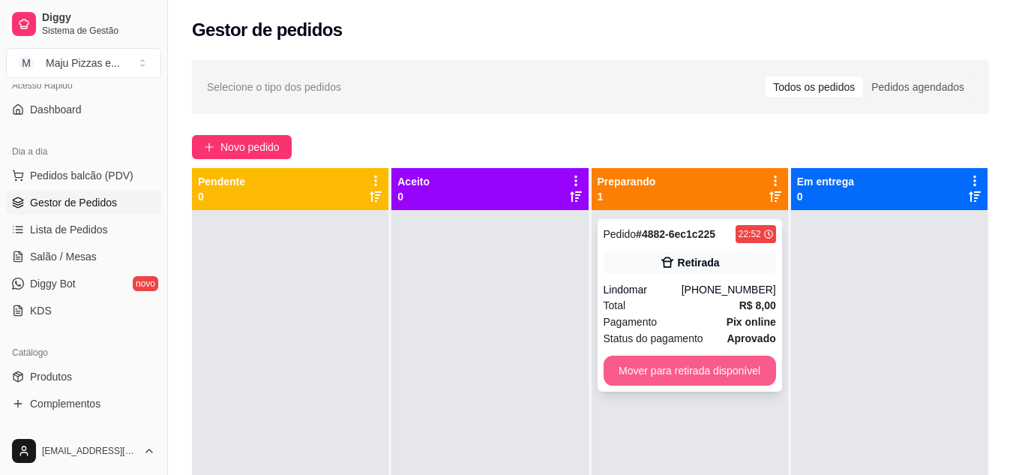
click at [629, 369] on button "Mover para retirada disponível" at bounding box center [690, 370] width 172 height 30
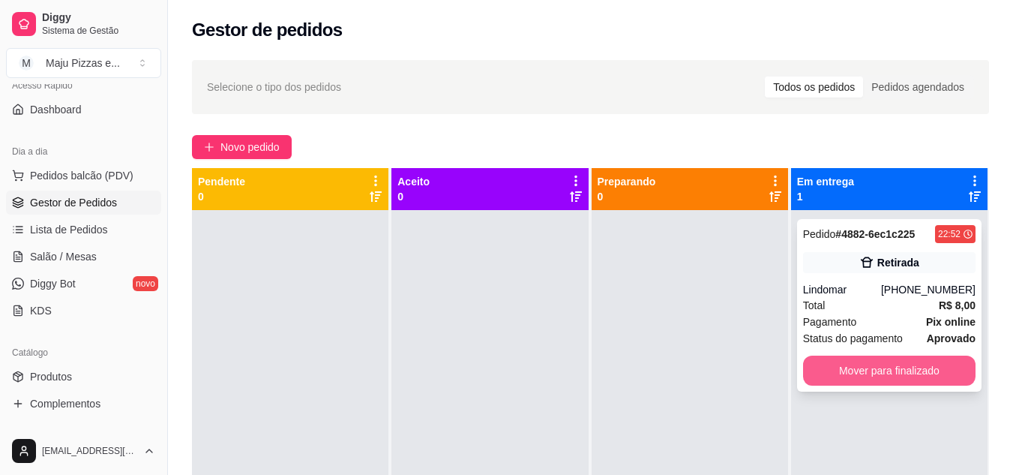
click at [906, 358] on button "Mover para finalizado" at bounding box center [889, 370] width 172 height 30
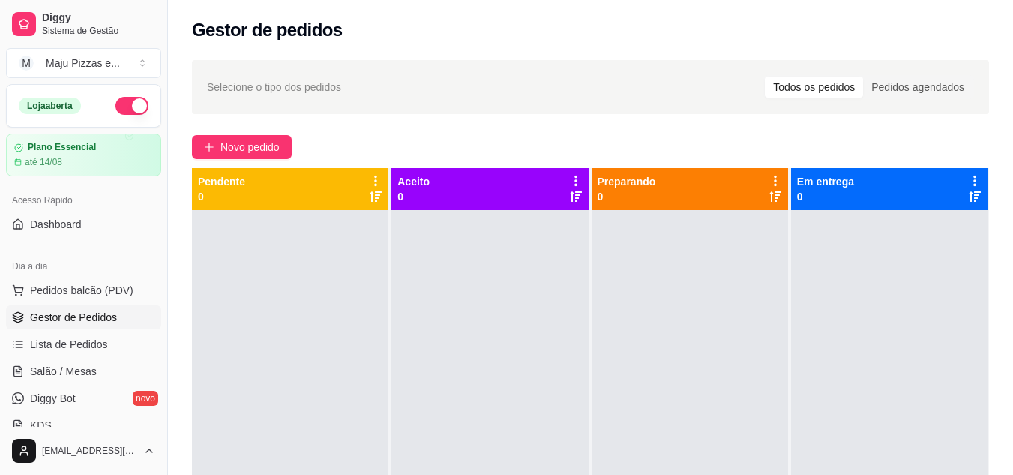
click at [115, 106] on button "button" at bounding box center [131, 106] width 33 height 18
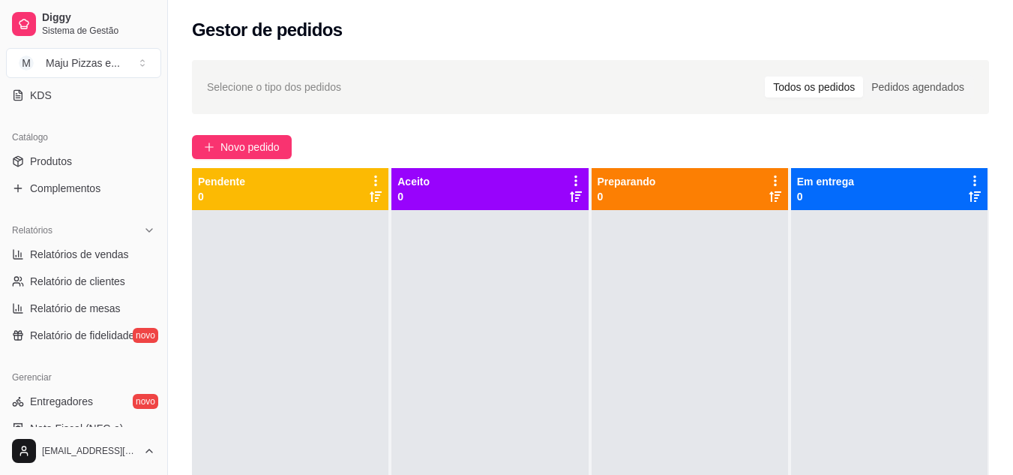
scroll to position [340, 0]
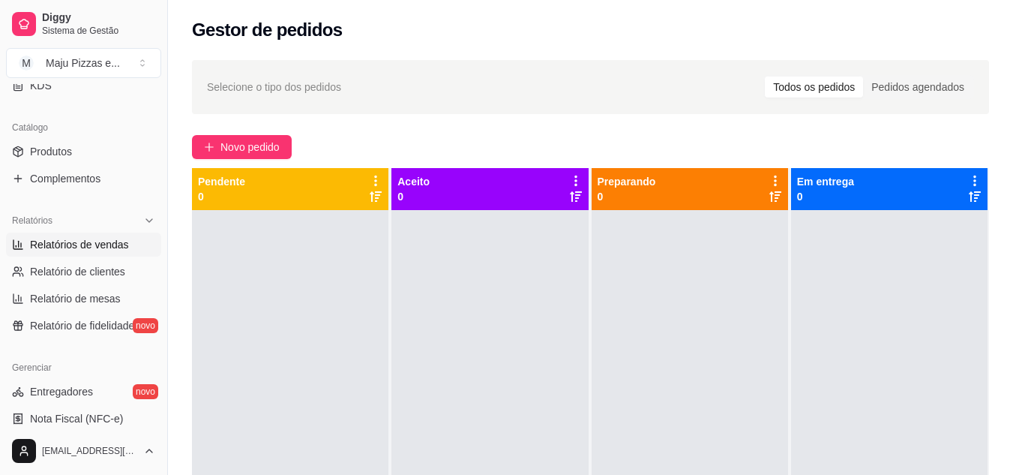
click at [109, 246] on span "Relatórios de vendas" at bounding box center [79, 244] width 99 height 15
select select "ALL"
select select "0"
